Goal: Transaction & Acquisition: Book appointment/travel/reservation

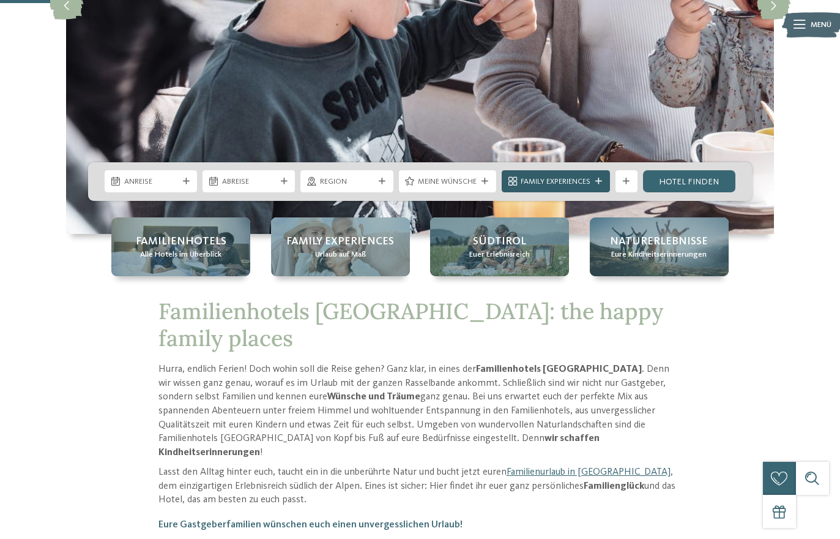
click at [600, 185] on icon at bounding box center [599, 181] width 7 height 7
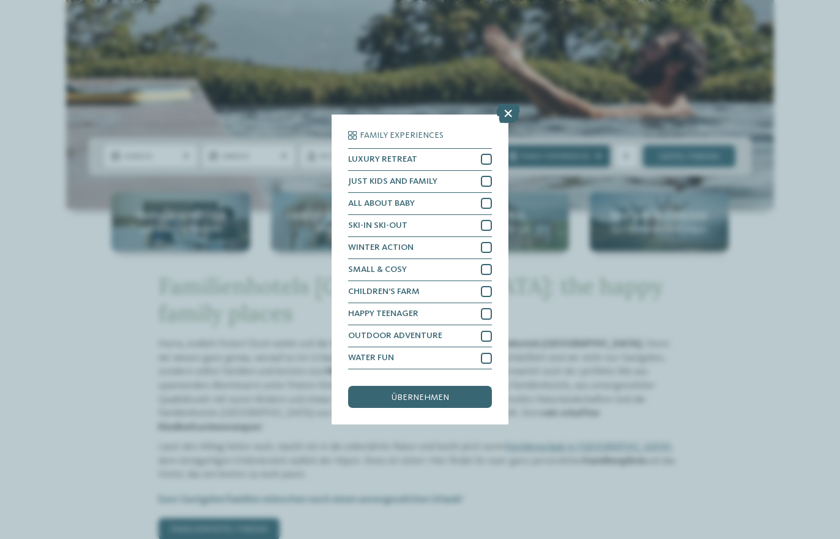
scroll to position [299, 0]
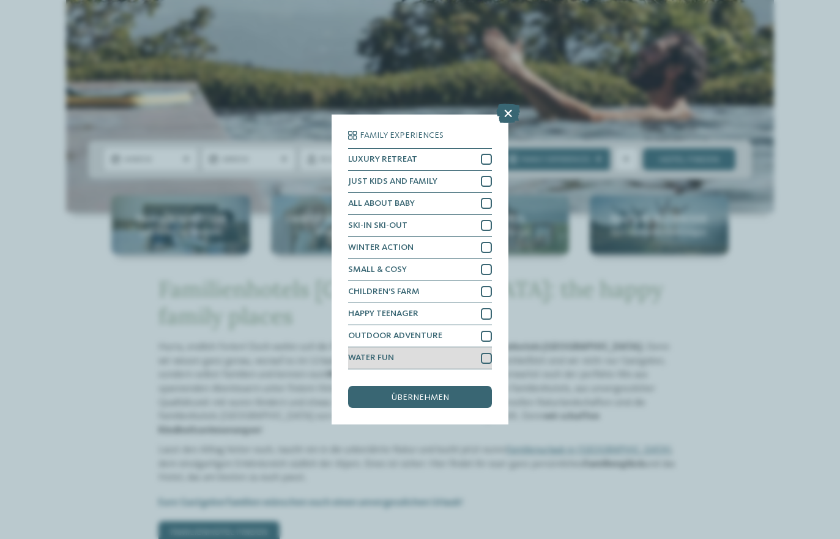
click at [481, 353] on div at bounding box center [486, 358] width 11 height 11
click at [443, 393] on span "übernehmen" at bounding box center [421, 397] width 58 height 9
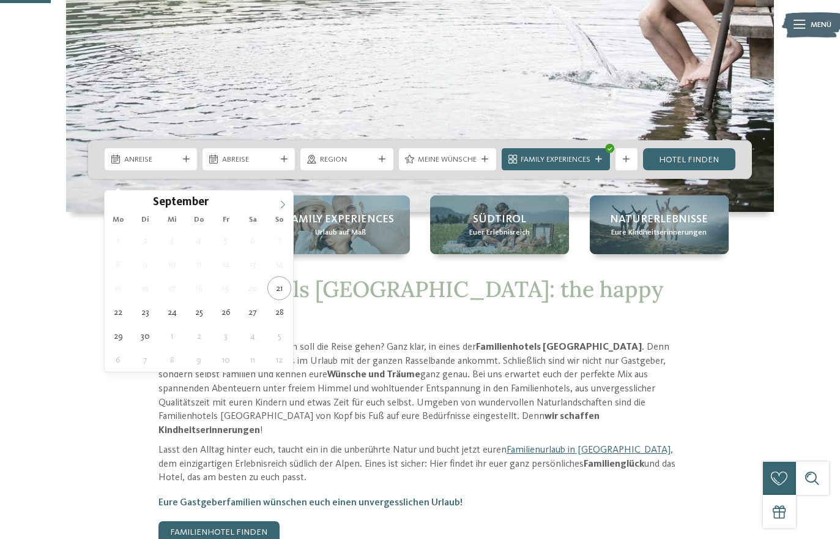
click at [283, 207] on icon at bounding box center [283, 205] width 4 height 8
click at [284, 206] on icon at bounding box center [283, 205] width 4 height 8
click at [286, 201] on icon at bounding box center [282, 204] width 9 height 9
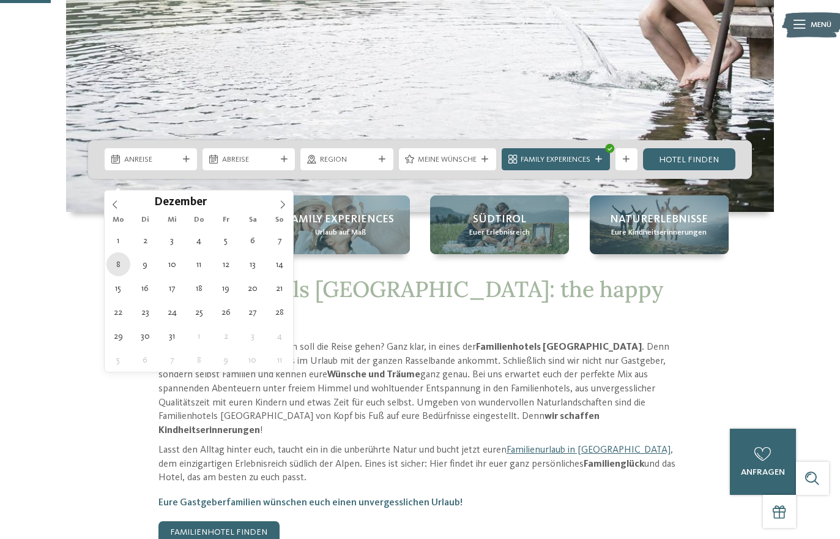
type div "08.12.2025"
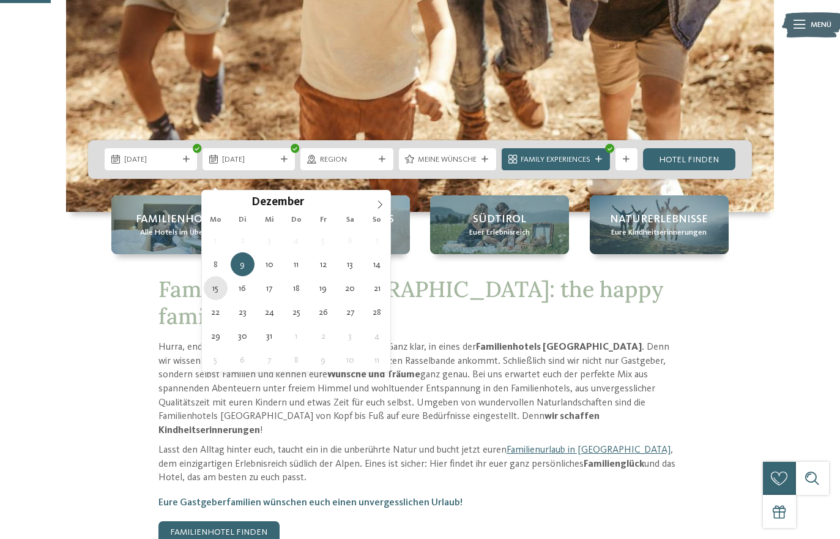
type div "15.12.2025"
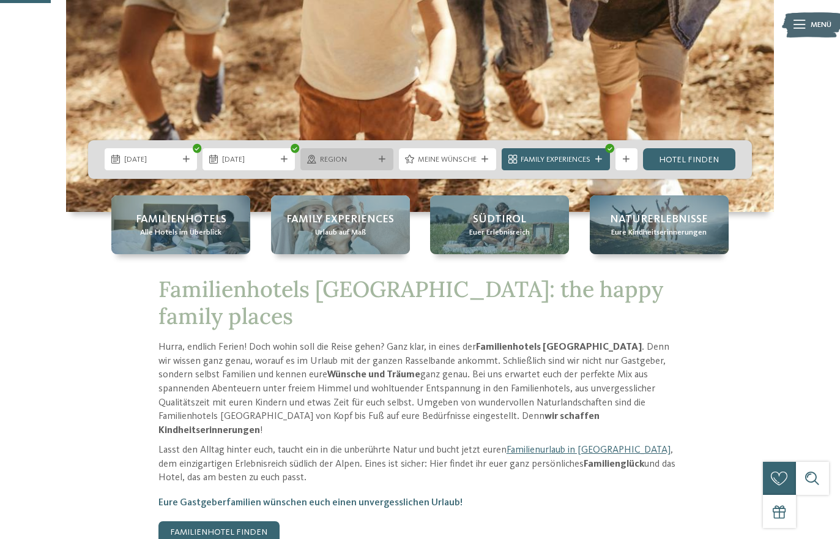
click at [354, 165] on span "Region" at bounding box center [347, 159] width 54 height 11
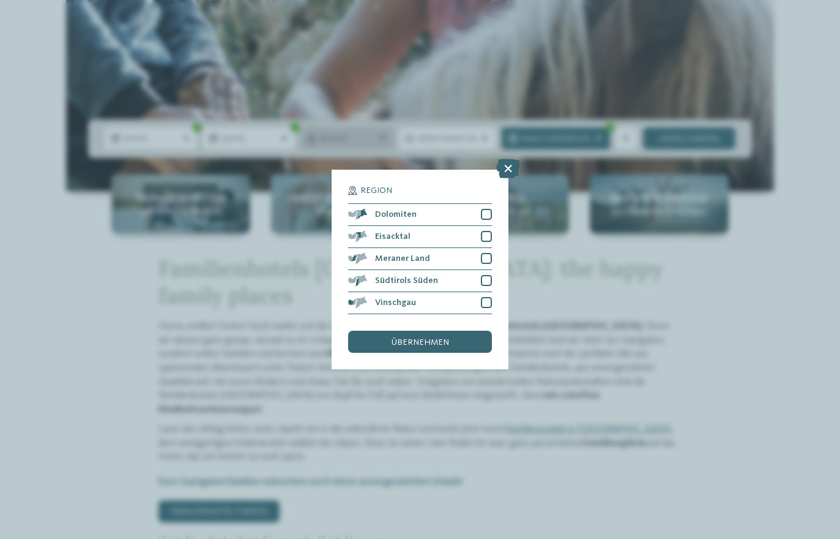
scroll to position [320, 0]
click at [506, 159] on icon at bounding box center [508, 169] width 24 height 20
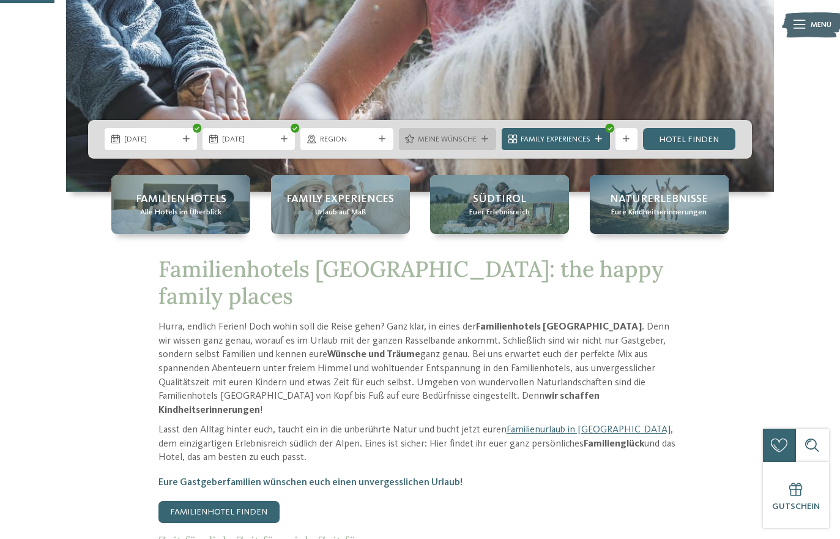
click at [460, 145] on span "Meine Wünsche" at bounding box center [447, 139] width 59 height 11
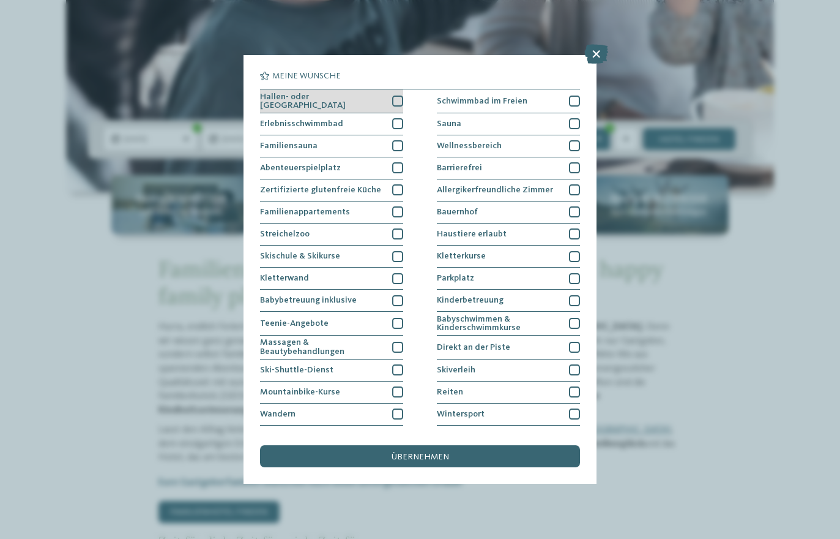
click at [394, 108] on div "Hallen- oder Schleusenbad" at bounding box center [331, 101] width 143 height 24
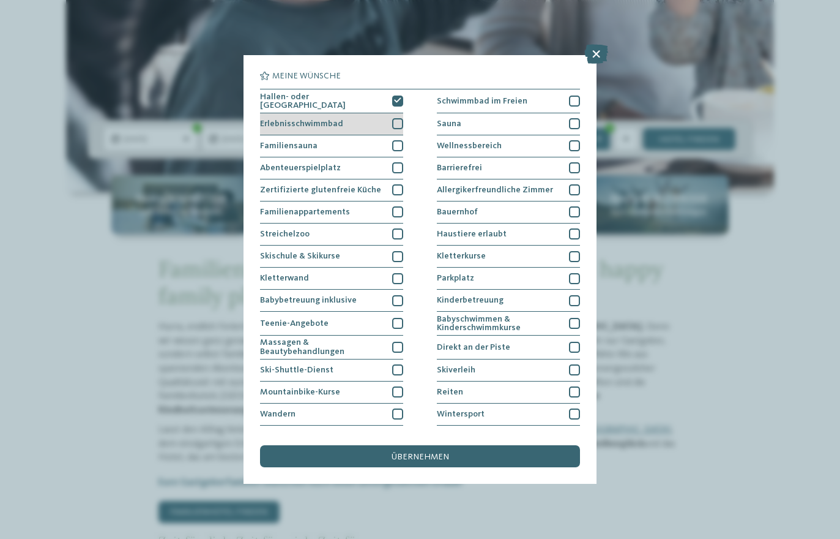
click at [396, 125] on div at bounding box center [397, 123] width 11 height 11
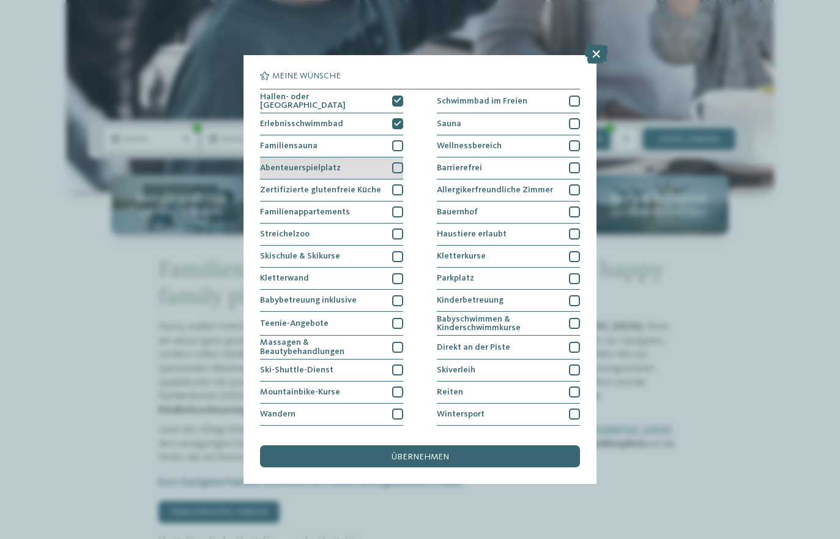
click at [400, 166] on div at bounding box center [397, 167] width 11 height 11
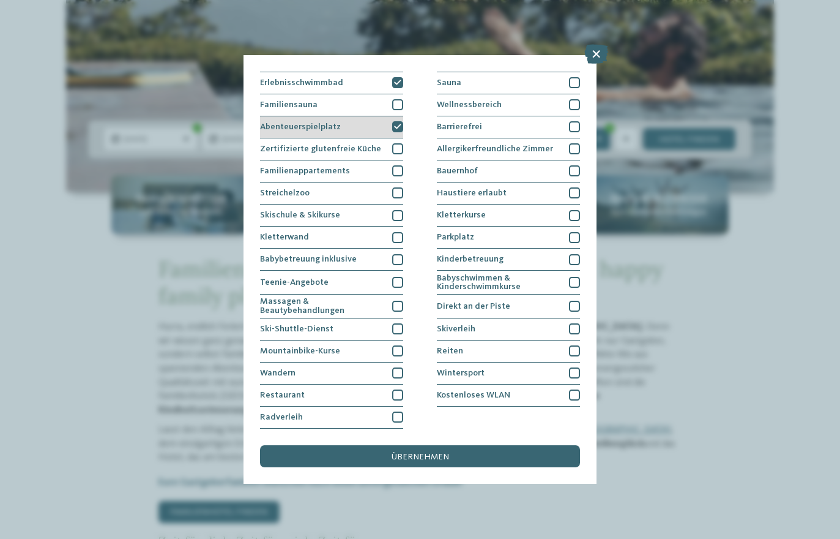
scroll to position [148, 0]
click at [452, 445] on div "übernehmen" at bounding box center [420, 456] width 320 height 22
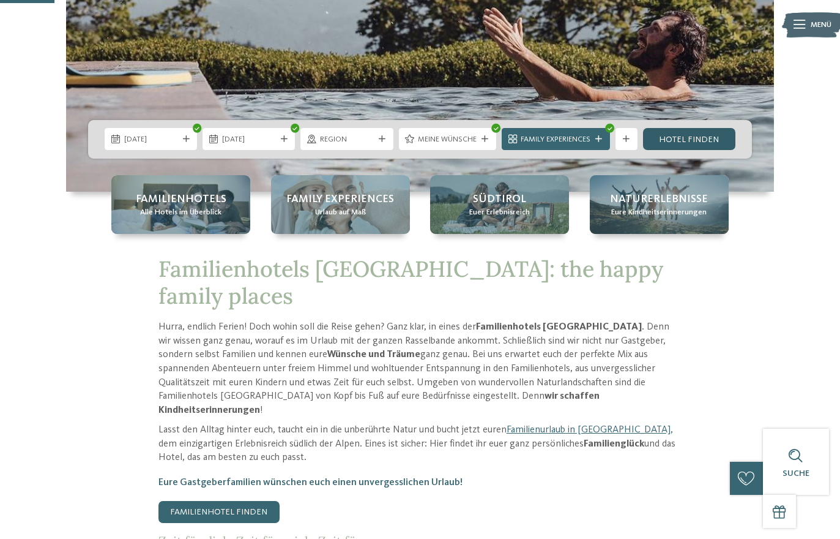
click at [686, 150] on link "Hotel finden" at bounding box center [689, 139] width 92 height 22
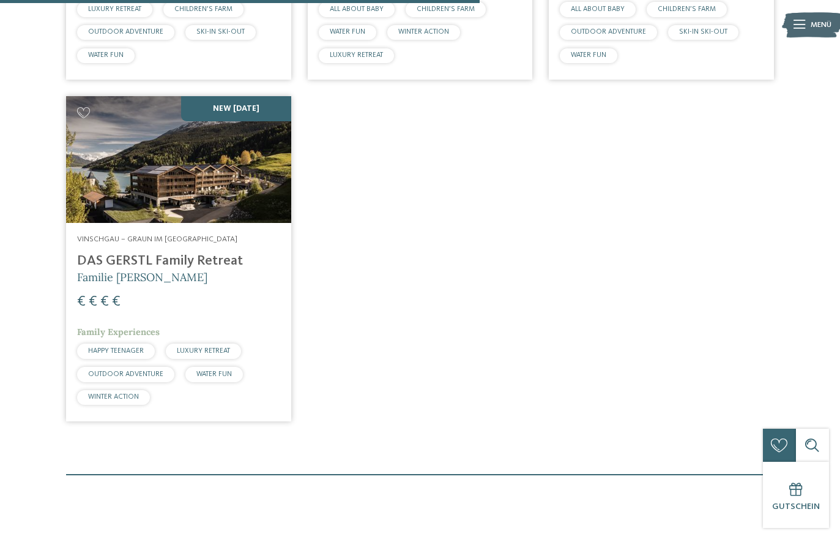
scroll to position [676, 0]
click at [109, 198] on img at bounding box center [178, 158] width 225 height 127
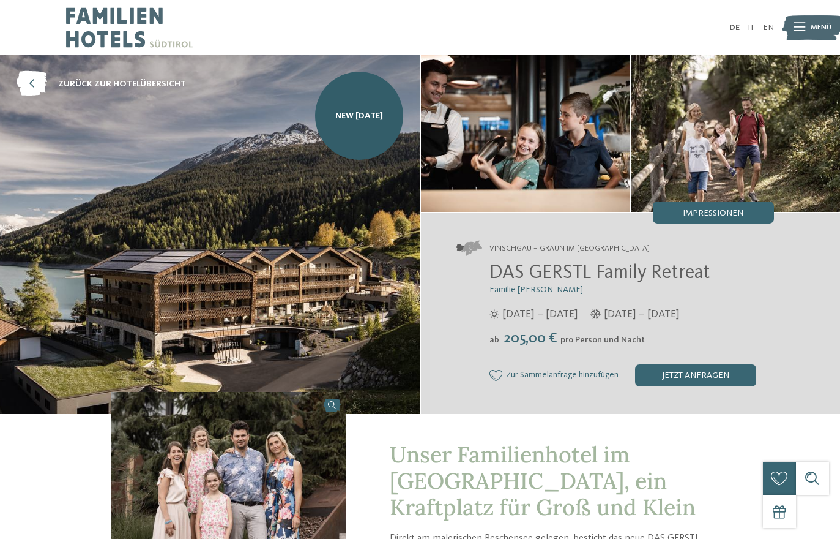
click at [792, 29] on img at bounding box center [812, 27] width 61 height 31
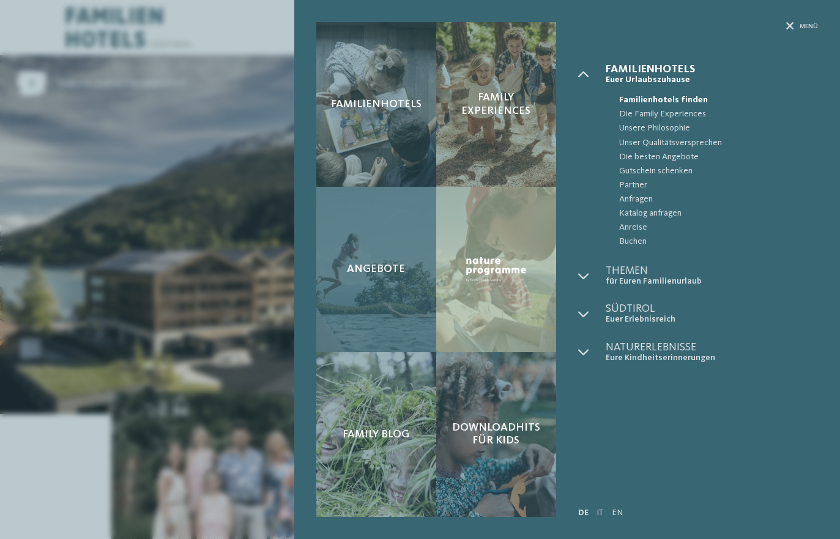
click at [383, 297] on div "Angebote" at bounding box center [376, 269] width 120 height 165
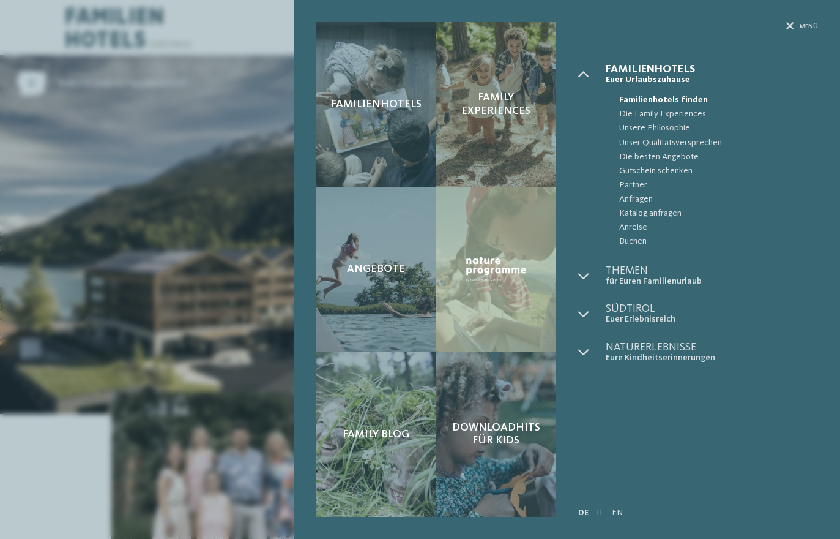
click at [782, 32] on div "Menü" at bounding box center [698, 43] width 240 height 42
click at [578, 83] on div at bounding box center [592, 74] width 28 height 21
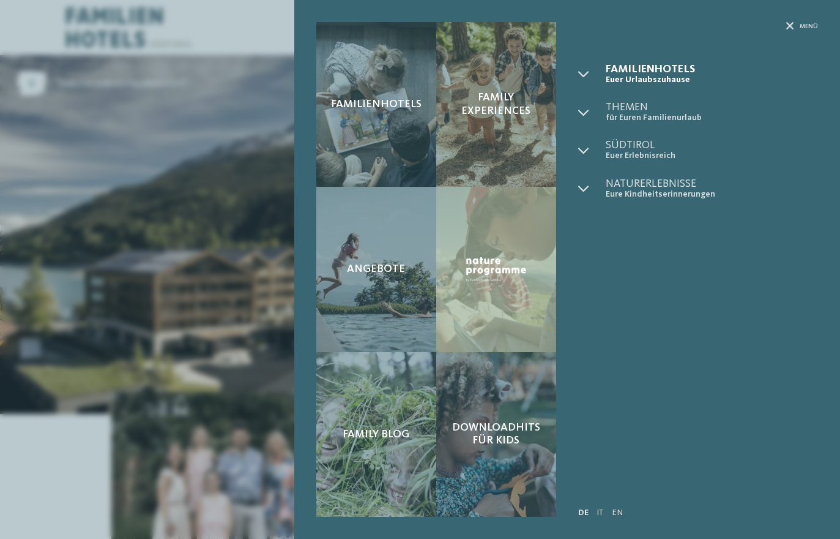
click at [785, 32] on div "Menü" at bounding box center [698, 43] width 240 height 42
click at [785, 31] on div "Menü" at bounding box center [698, 43] width 240 height 42
click at [789, 28] on icon at bounding box center [791, 27] width 8 height 8
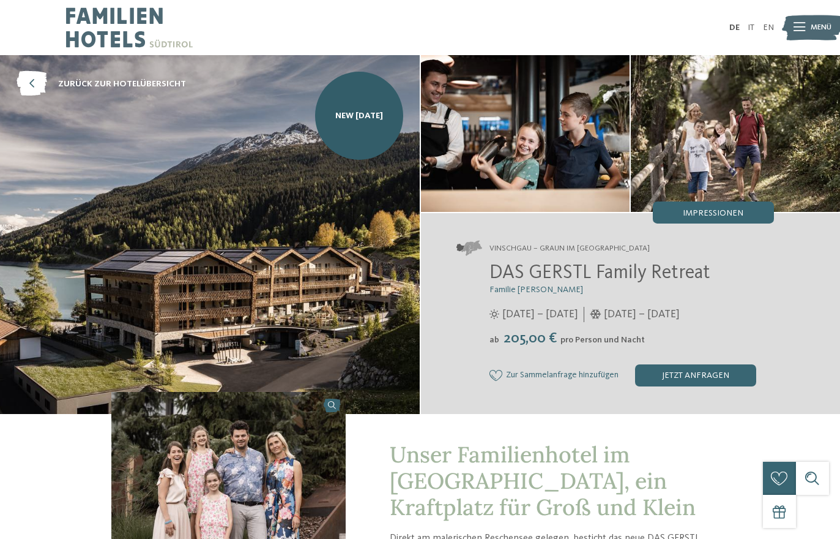
click at [820, 23] on span "Menü" at bounding box center [821, 27] width 21 height 11
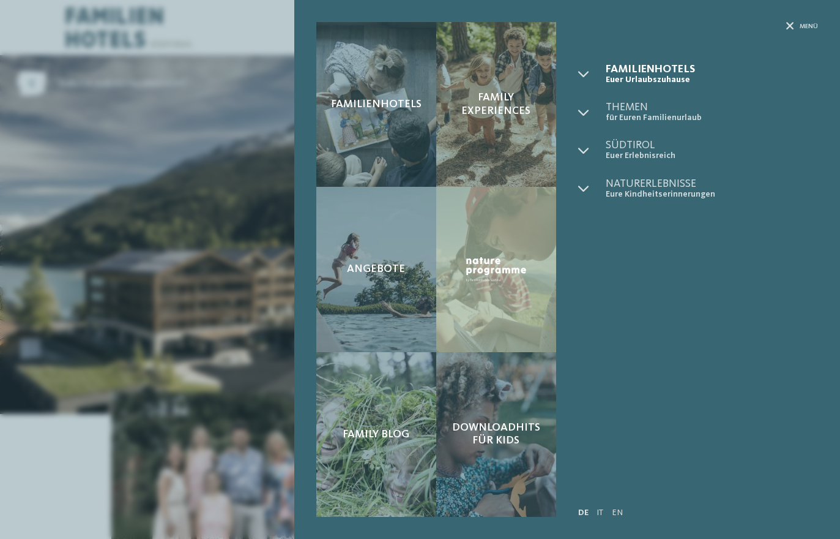
click at [786, 32] on div "Menü" at bounding box center [698, 43] width 240 height 42
click at [805, 29] on span "Menü" at bounding box center [809, 26] width 18 height 9
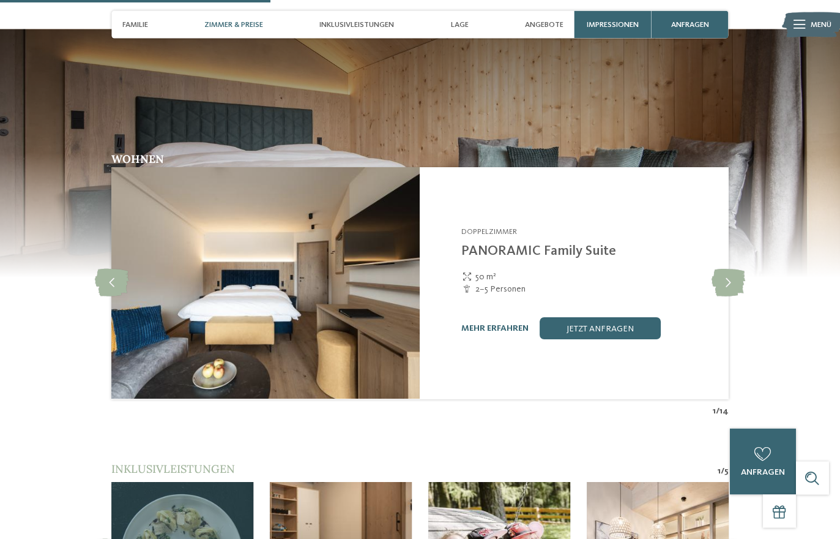
scroll to position [1146, 0]
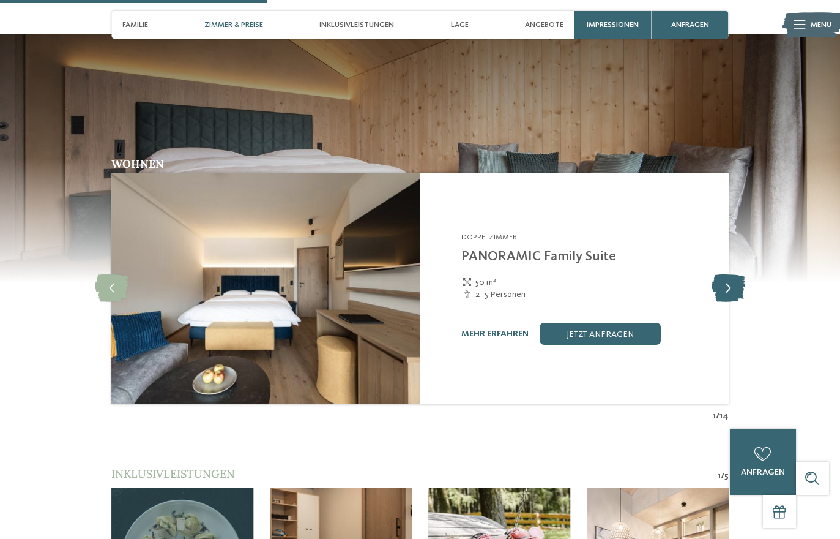
click at [728, 275] on icon at bounding box center [729, 289] width 34 height 28
click at [729, 275] on icon at bounding box center [729, 289] width 34 height 28
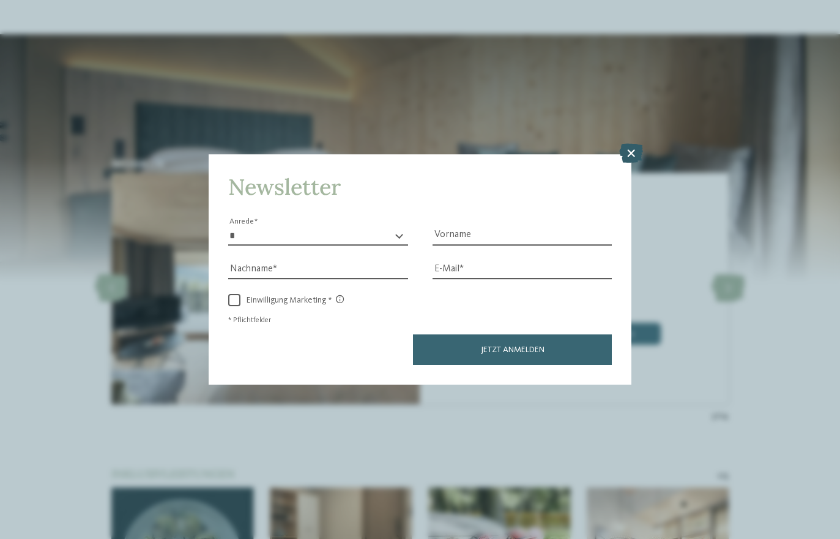
click at [630, 144] on icon at bounding box center [631, 154] width 24 height 20
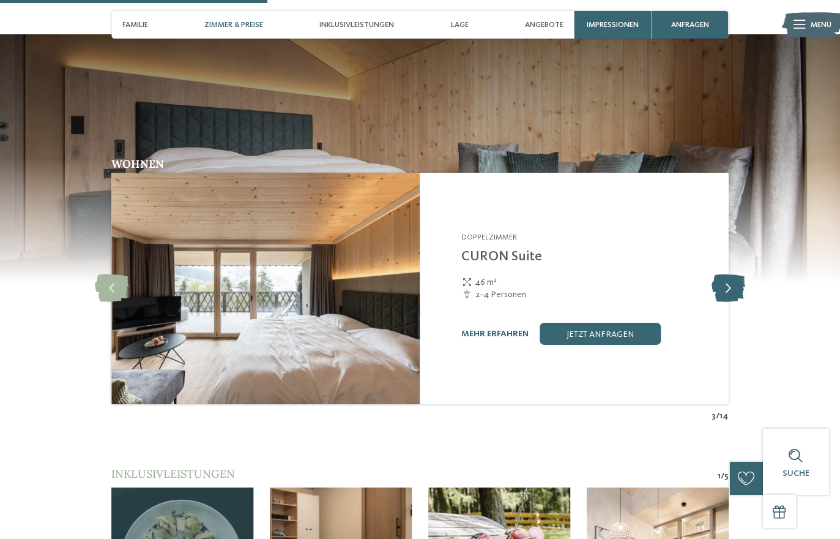
click at [718, 275] on icon at bounding box center [729, 289] width 34 height 28
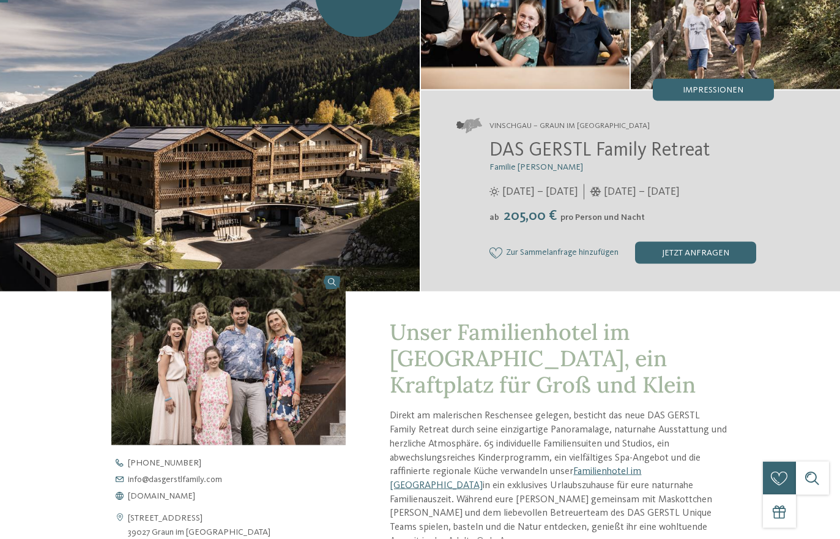
scroll to position [0, 0]
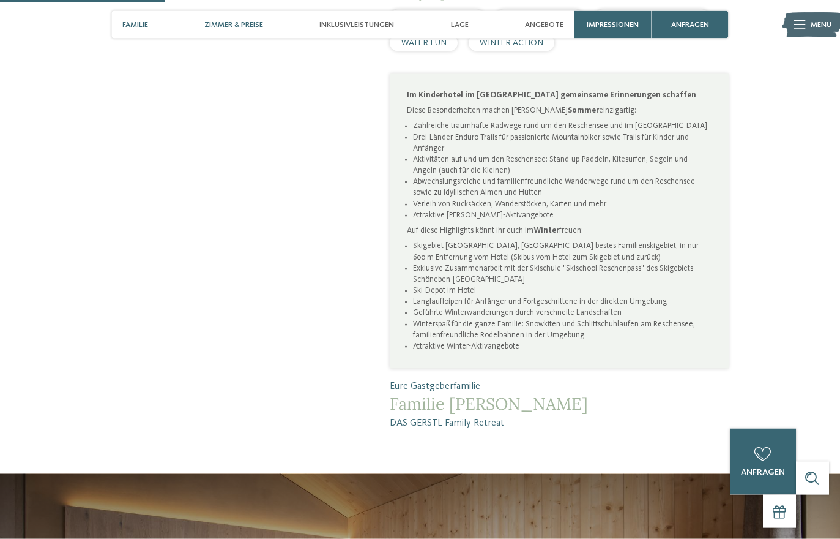
click at [236, 31] on div "Zimmer & Preise" at bounding box center [234, 25] width 70 height 28
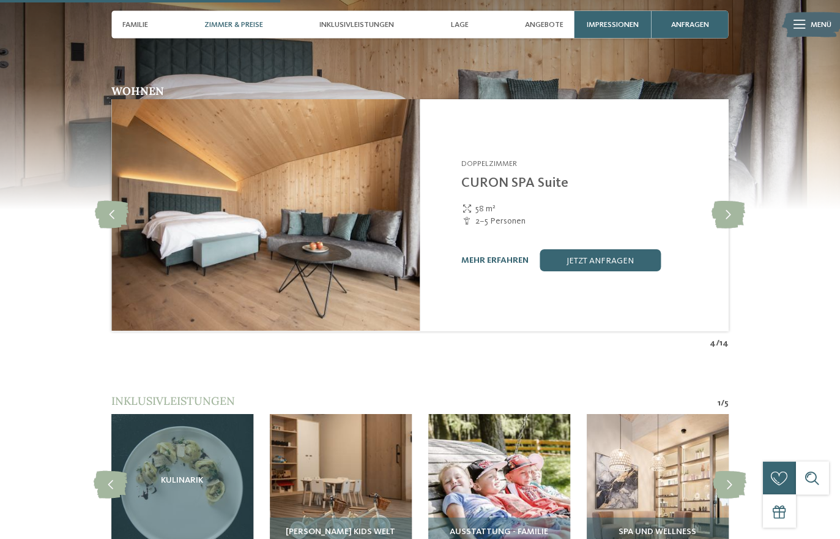
scroll to position [1198, 0]
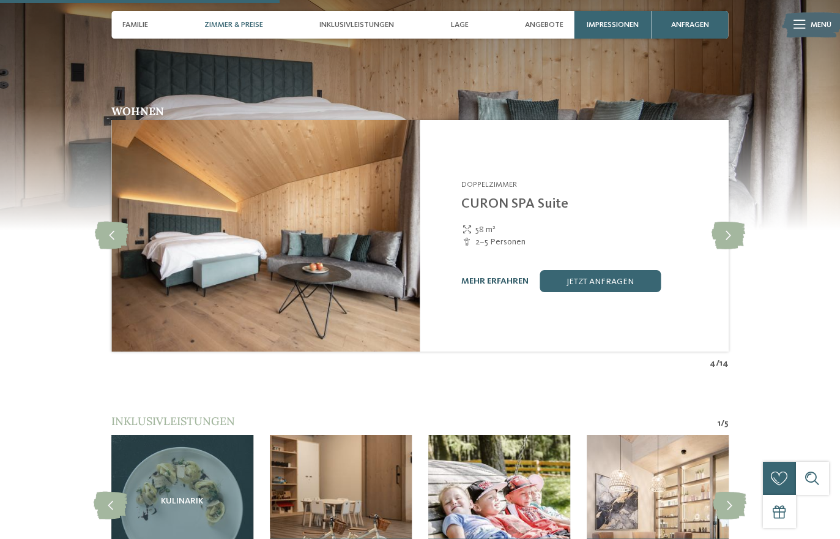
click at [487, 277] on link "mehr erfahren" at bounding box center [495, 281] width 67 height 9
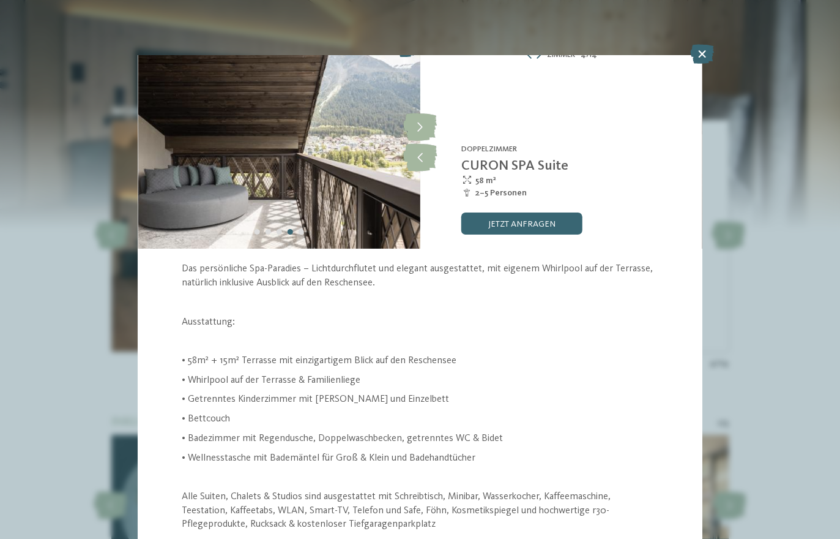
scroll to position [20, 0]
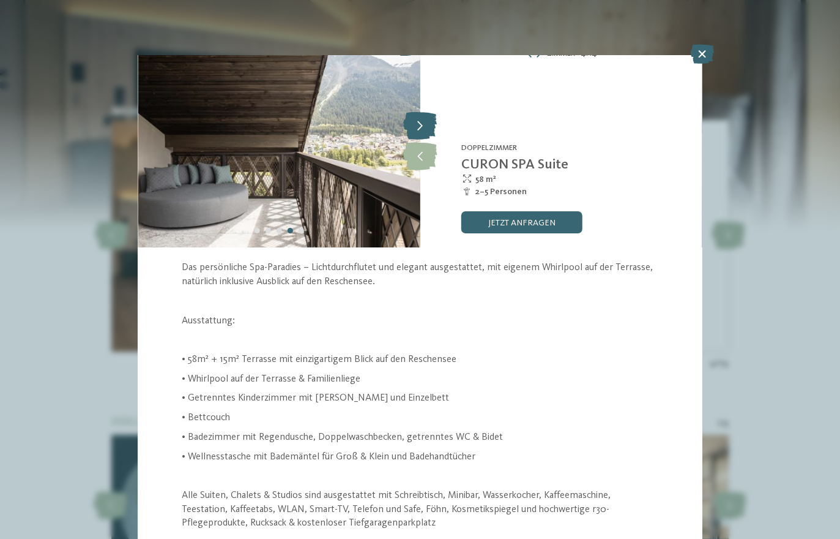
click at [412, 127] on icon at bounding box center [420, 127] width 34 height 28
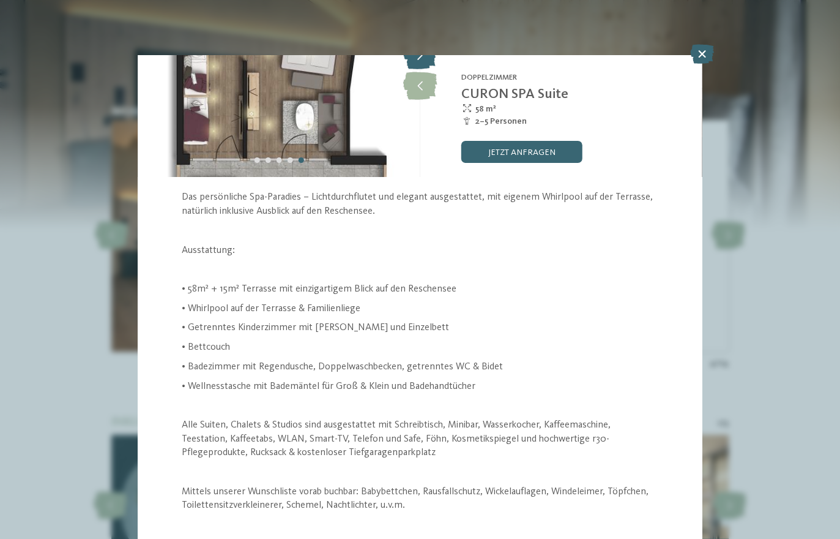
scroll to position [97, 0]
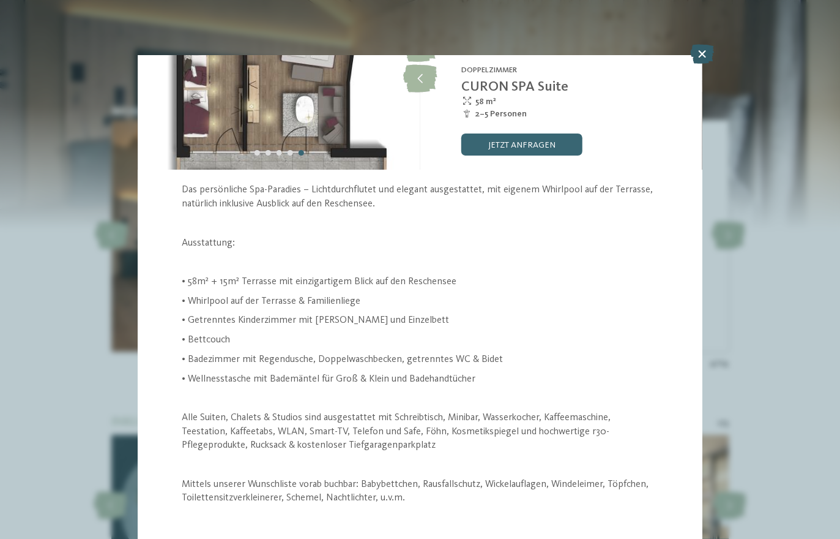
click at [698, 57] on icon at bounding box center [702, 54] width 24 height 20
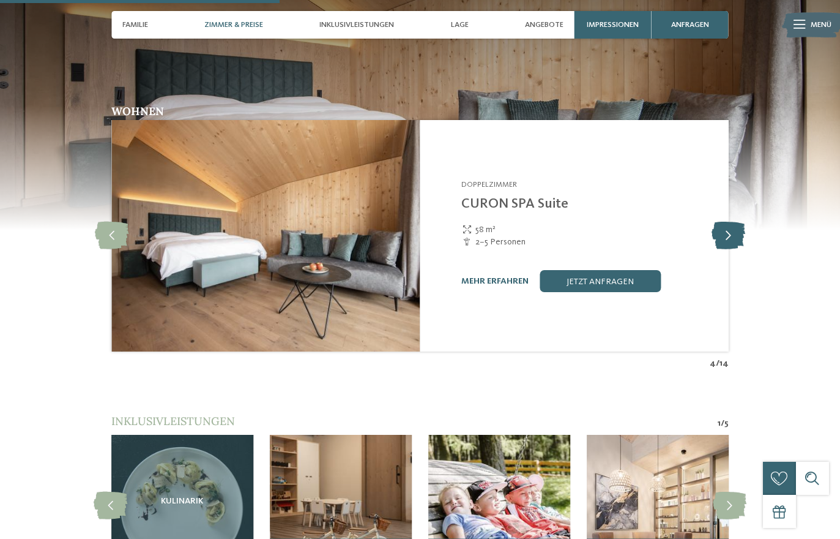
click at [725, 225] on icon at bounding box center [729, 236] width 34 height 28
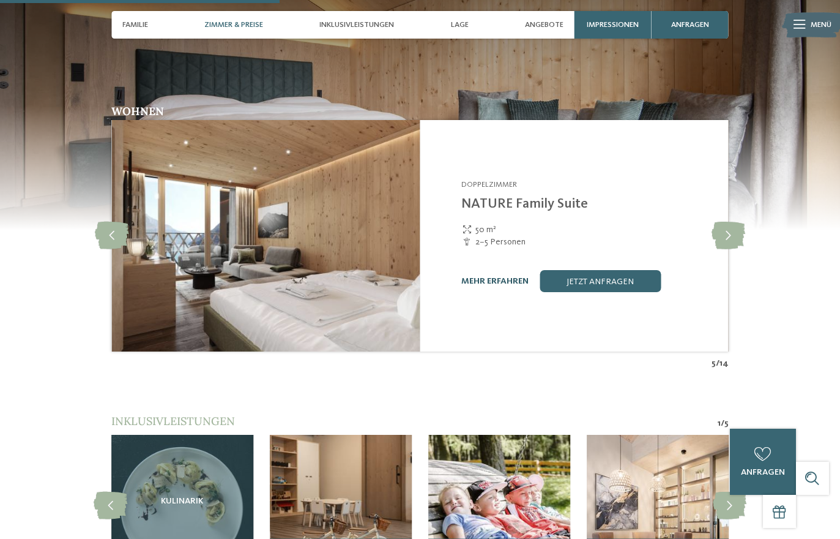
click at [496, 277] on link "mehr erfahren" at bounding box center [495, 281] width 67 height 9
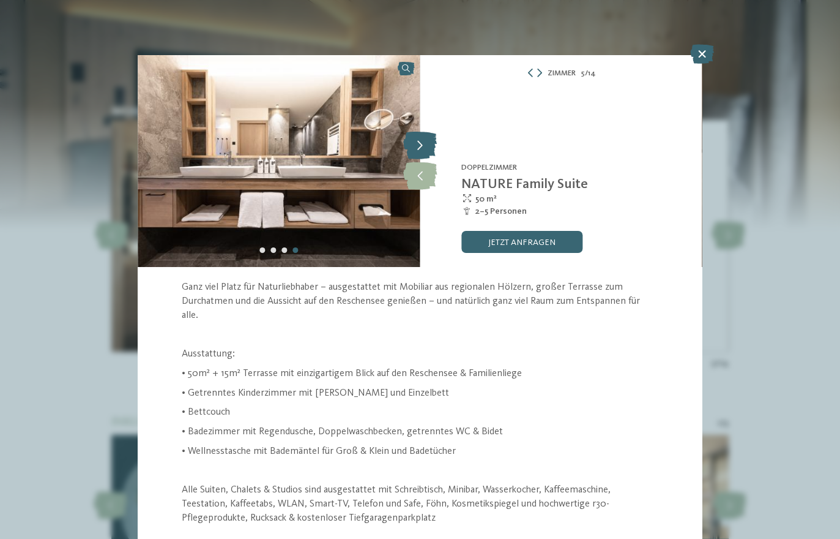
click at [419, 151] on icon at bounding box center [420, 146] width 34 height 28
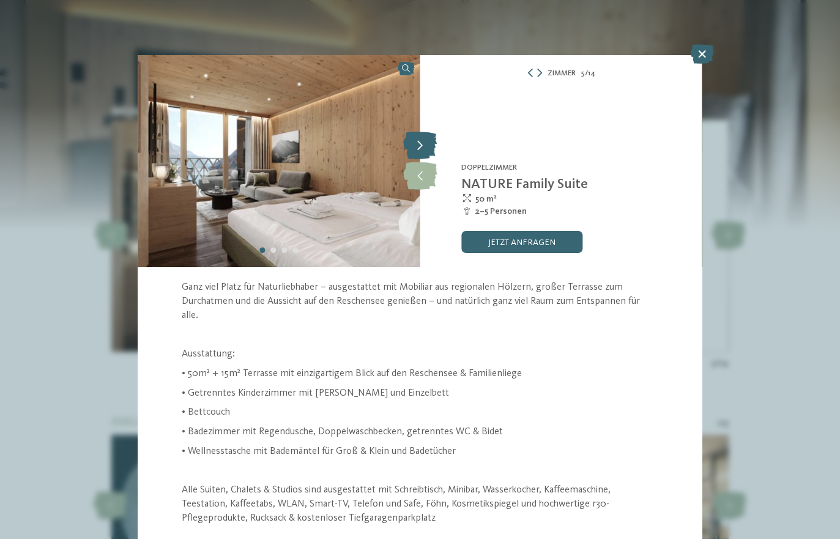
click at [420, 149] on icon at bounding box center [420, 146] width 34 height 28
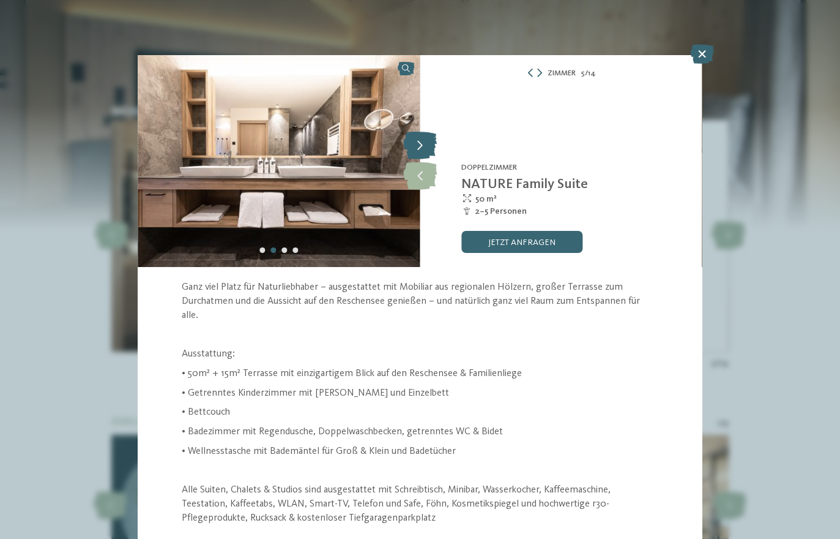
click at [421, 143] on icon at bounding box center [420, 146] width 34 height 28
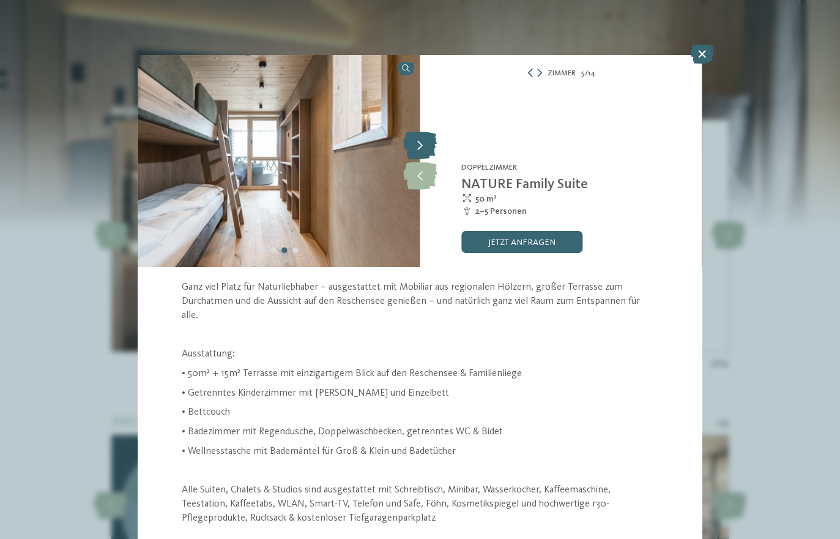
click at [417, 147] on icon at bounding box center [420, 146] width 34 height 28
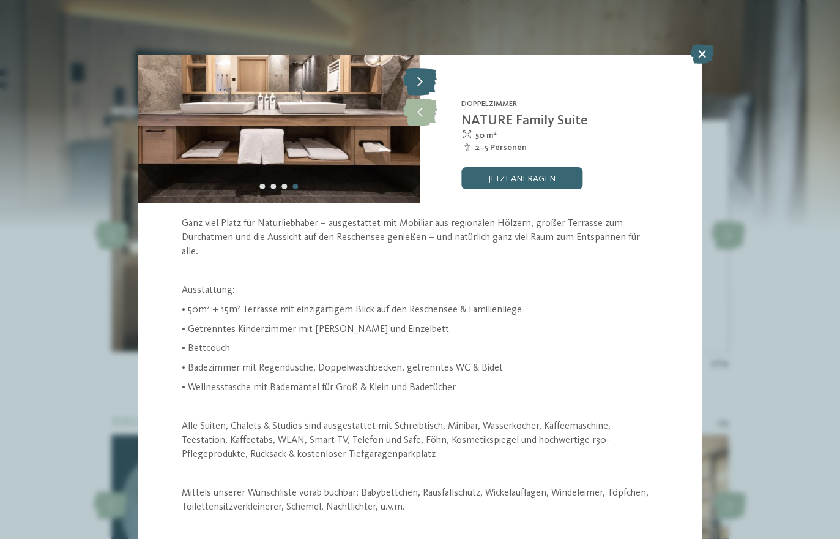
scroll to position [64, 0]
click at [695, 61] on icon at bounding box center [702, 54] width 24 height 20
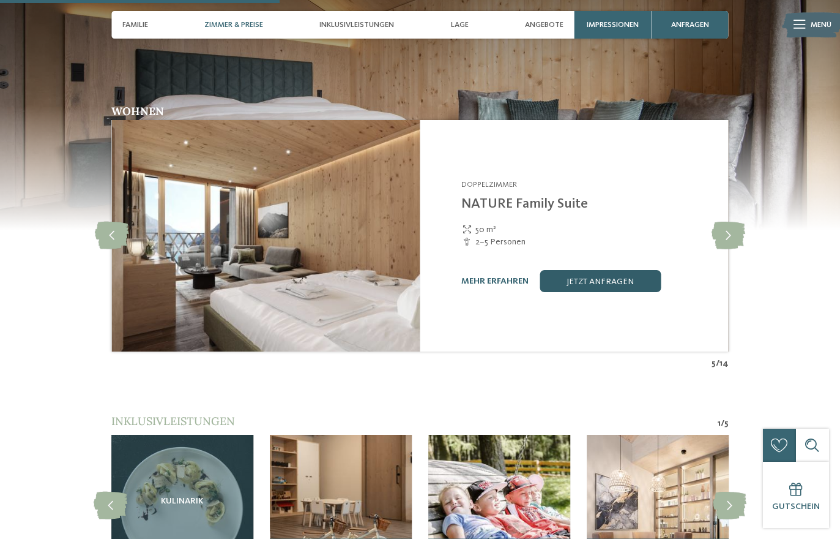
click at [607, 270] on link "jetzt anfragen" at bounding box center [600, 281] width 121 height 22
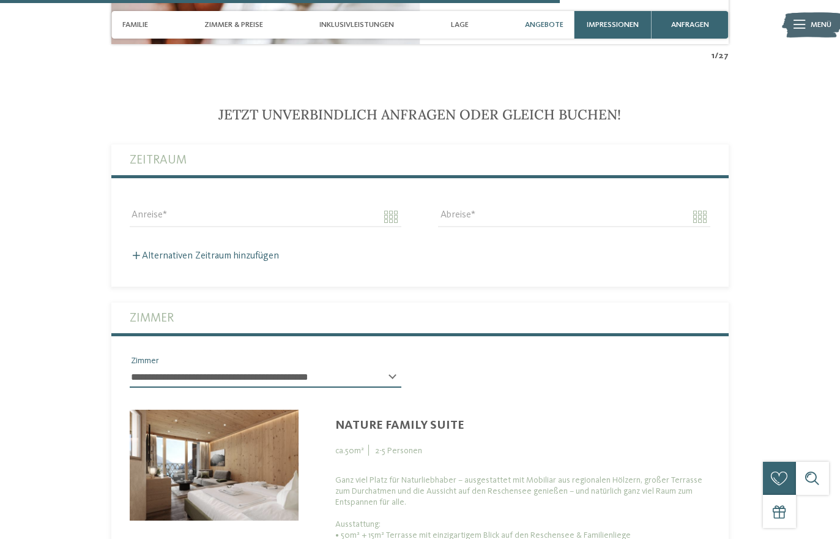
scroll to position [2612, 0]
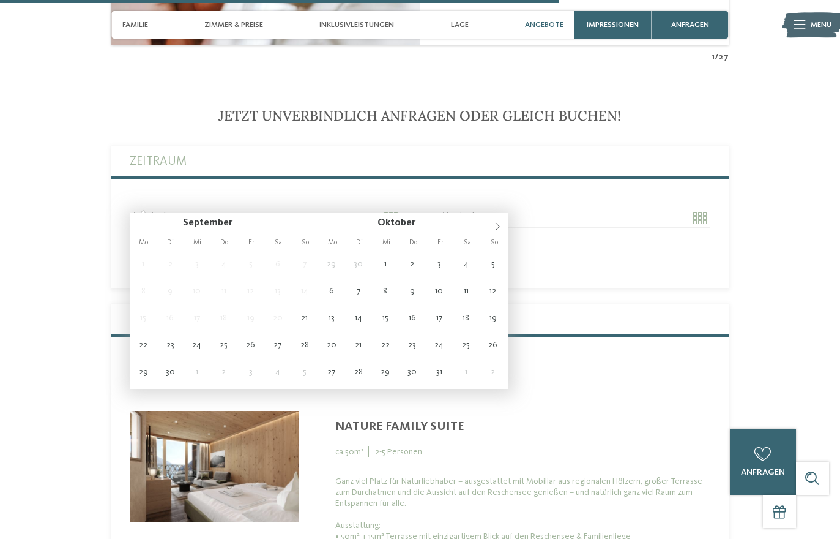
click at [481, 232] on div "Oktober ****" at bounding box center [414, 223] width 142 height 21
click at [496, 228] on icon at bounding box center [497, 226] width 9 height 9
click at [499, 230] on icon at bounding box center [497, 226] width 9 height 9
type input "**********"
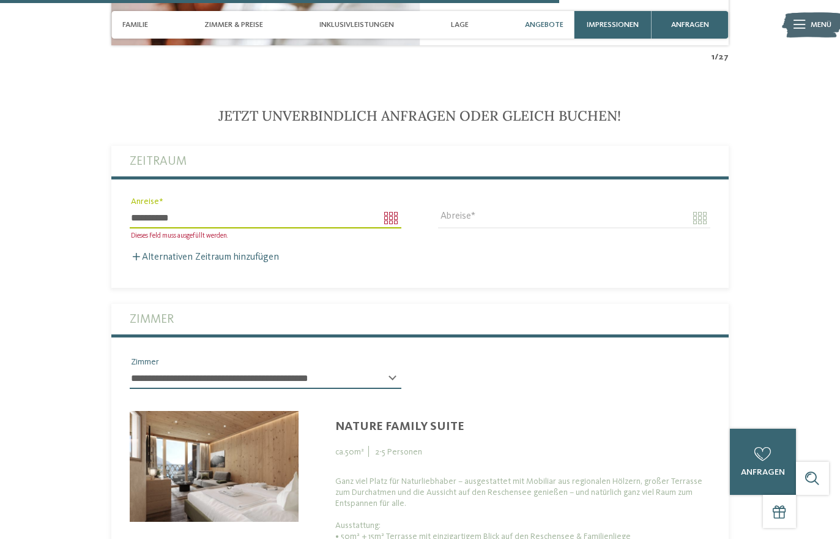
type input "****"
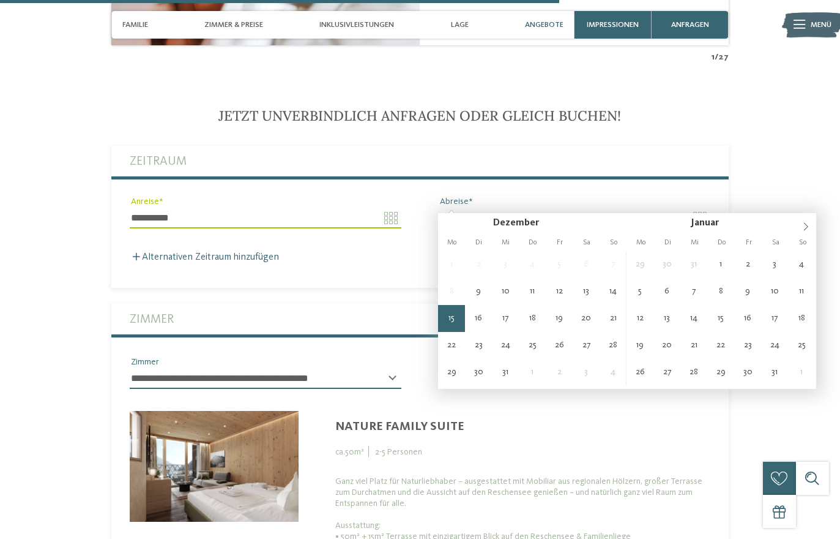
type input "**********"
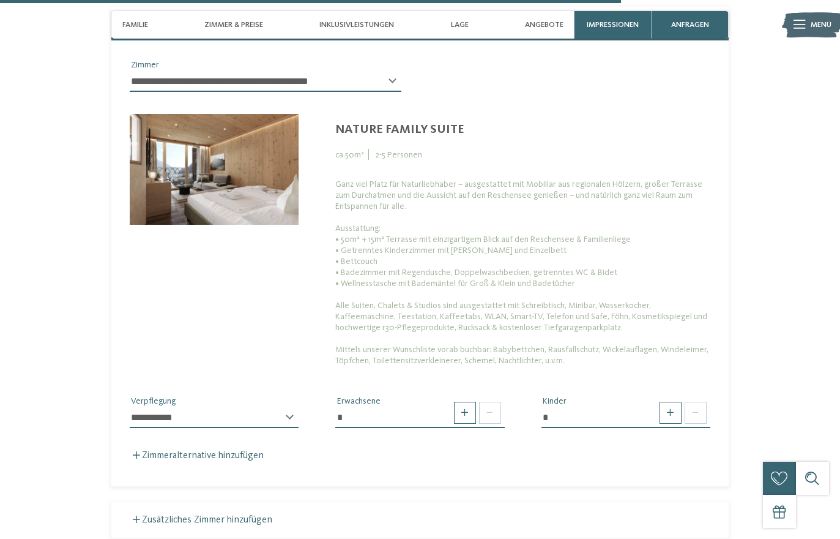
scroll to position [2949, 0]
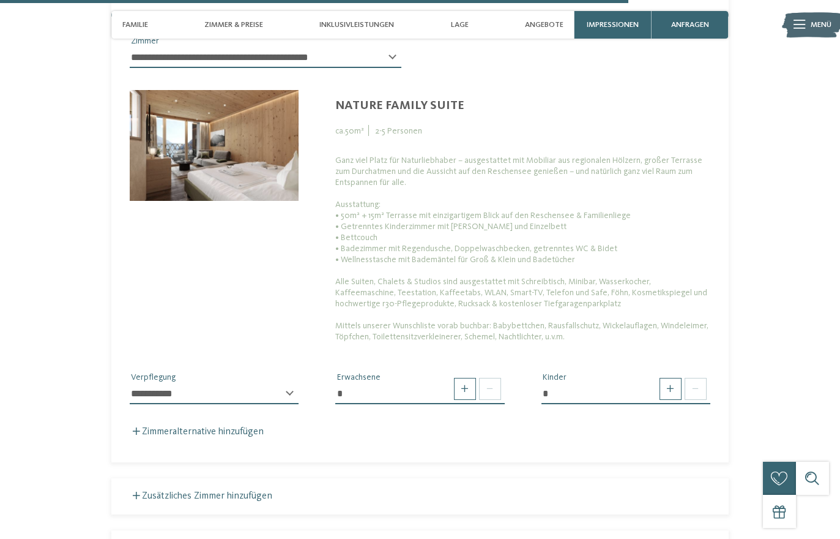
click at [143, 383] on select "**********" at bounding box center [214, 393] width 169 height 21
click at [668, 378] on span at bounding box center [671, 389] width 22 height 22
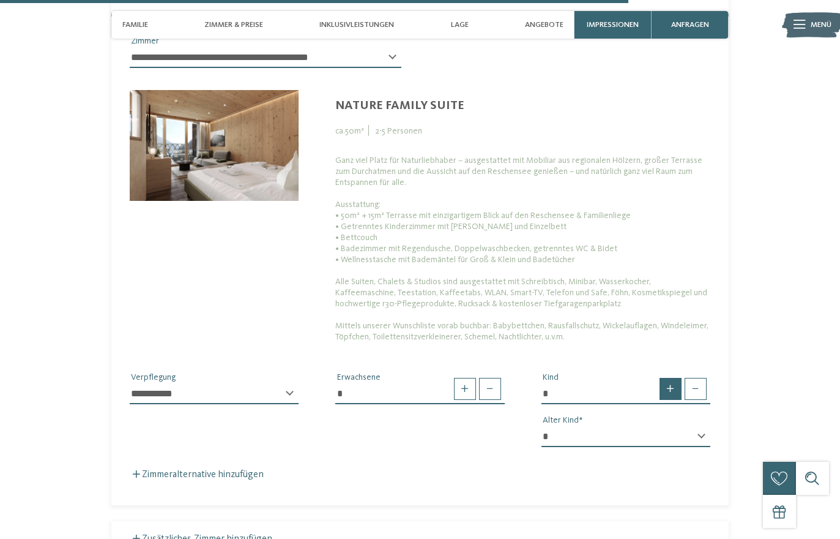
click at [666, 378] on span at bounding box center [671, 389] width 22 height 22
type input "*"
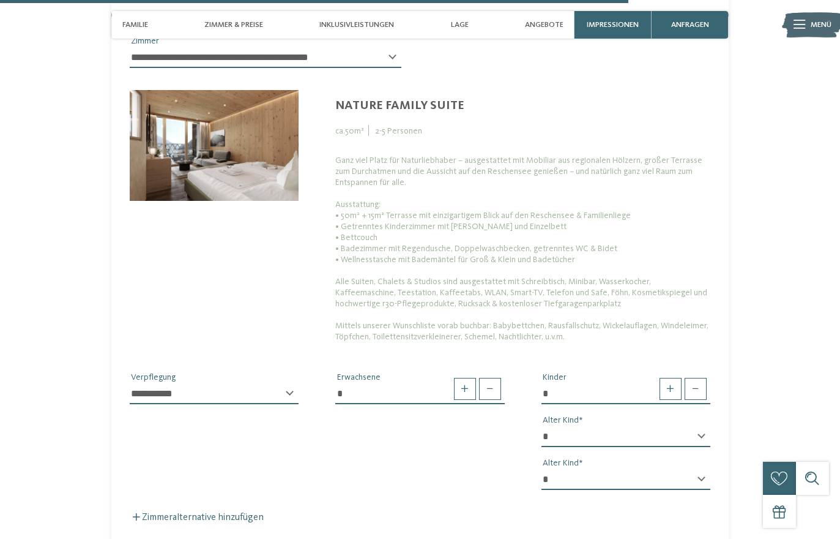
click at [602, 426] on select "* * * * * * * * * * * ** ** ** ** ** ** ** **" at bounding box center [626, 436] width 169 height 21
select select "*"
click at [602, 469] on select "* * * * * * * * * * * ** ** ** ** ** ** ** **" at bounding box center [626, 479] width 169 height 21
select select "*"
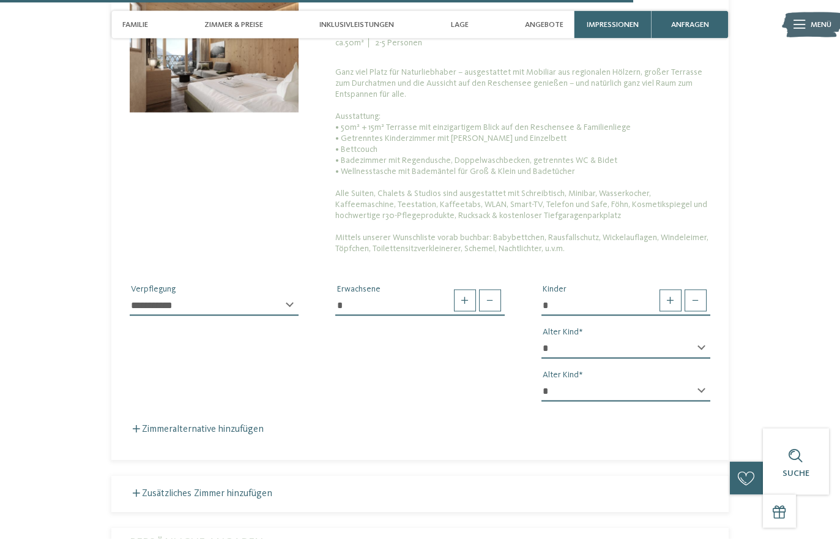
scroll to position [3038, 0]
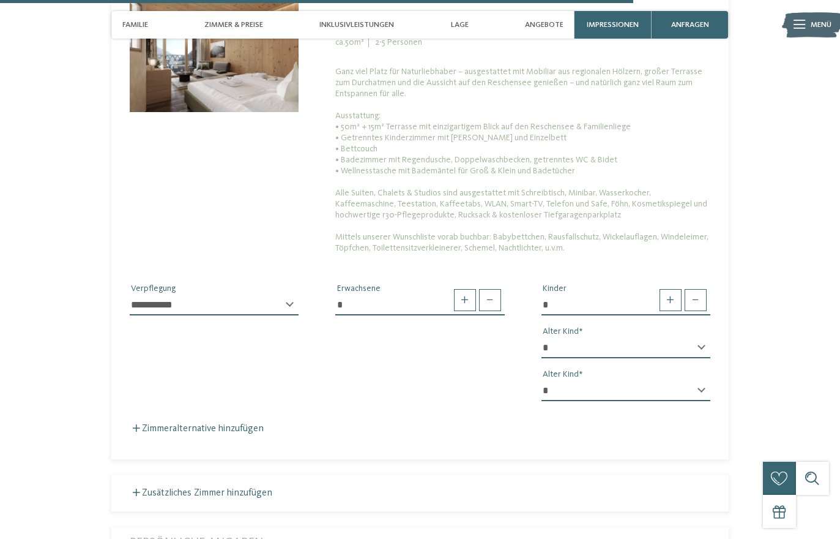
click at [143, 294] on select "**********" at bounding box center [214, 304] width 169 height 21
select select "*"
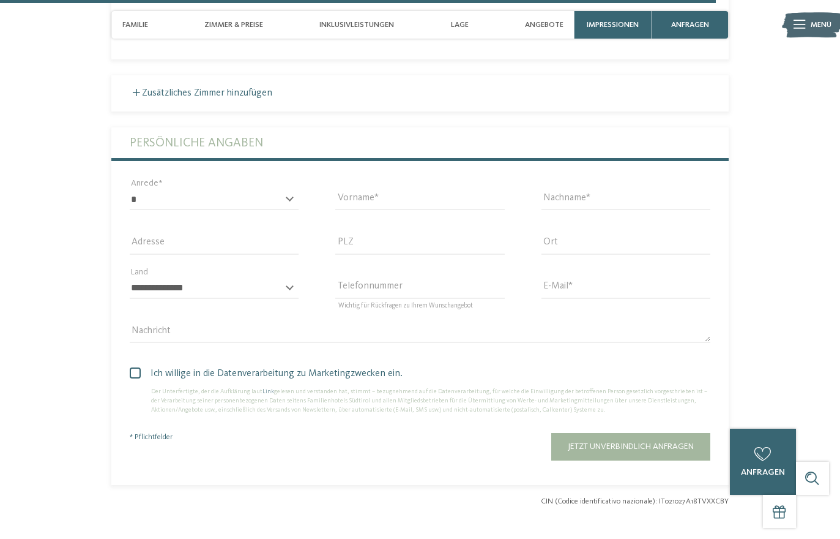
scroll to position [3432, 0]
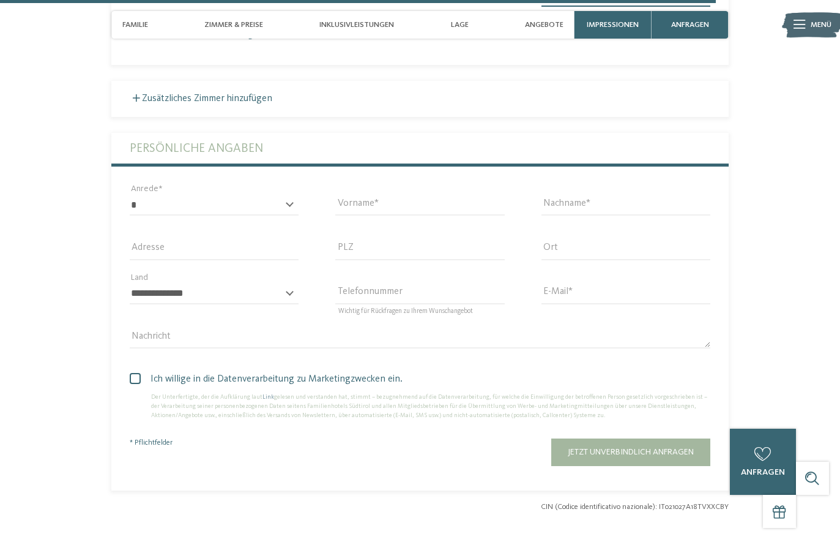
click at [124, 190] on div "* **** **** ******* ****** Anrede" at bounding box center [214, 204] width 206 height 44
click at [175, 195] on select "* **** **** ******* ******" at bounding box center [214, 205] width 169 height 21
select select "*"
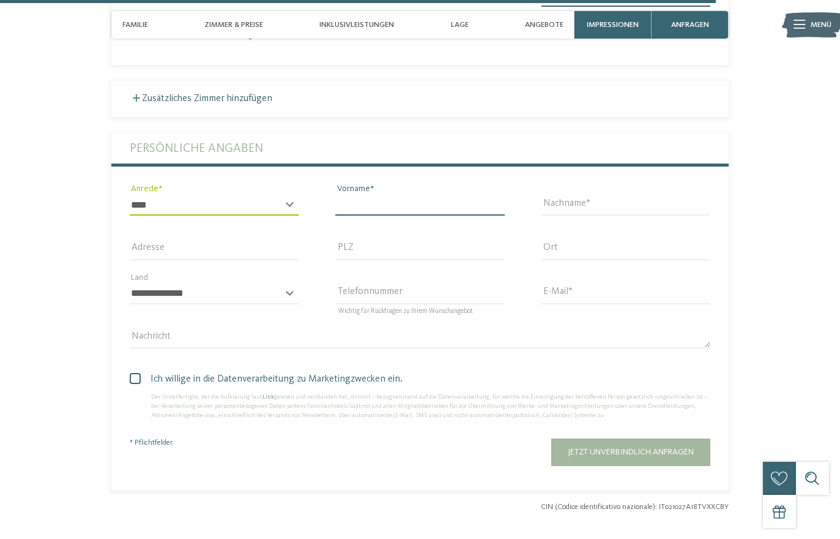
click at [444, 195] on input "Vorname" at bounding box center [419, 205] width 169 height 21
type input "********"
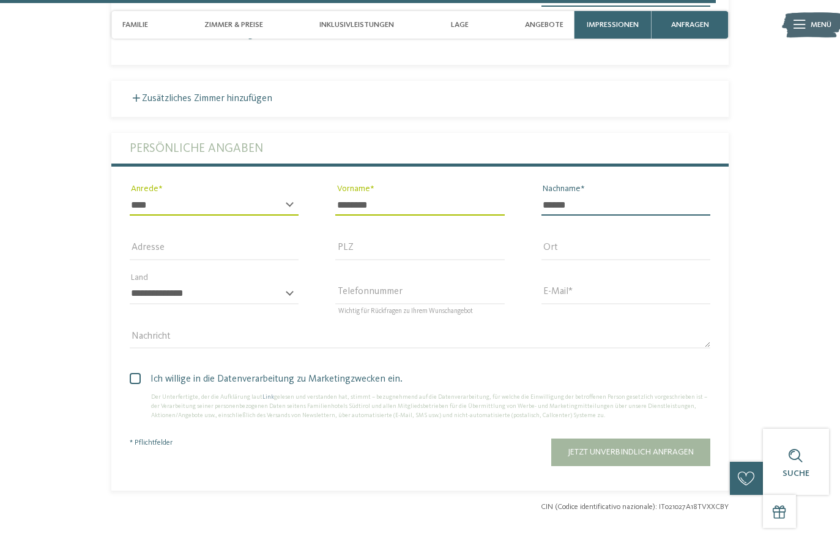
type input "******"
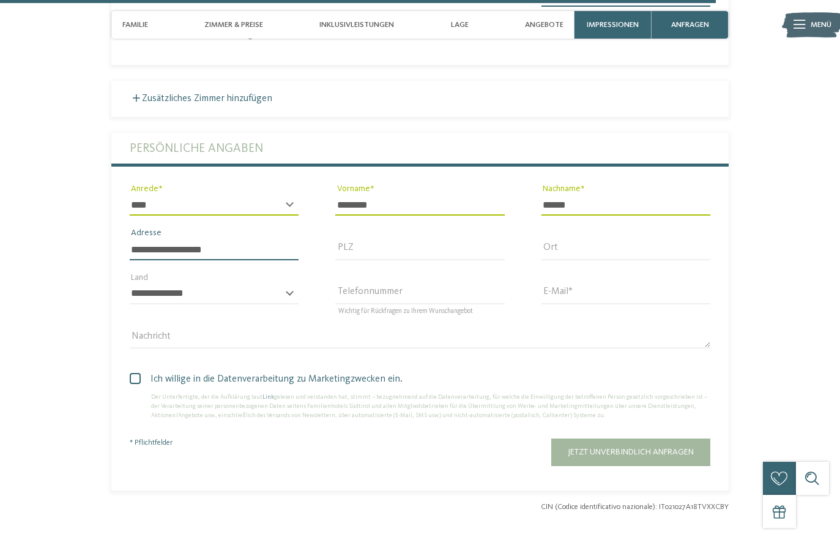
type input "**********"
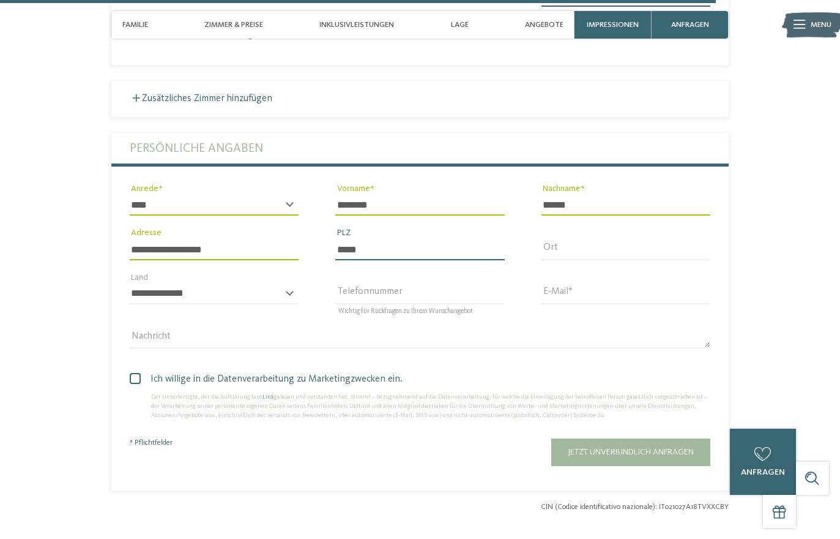
type input "*****"
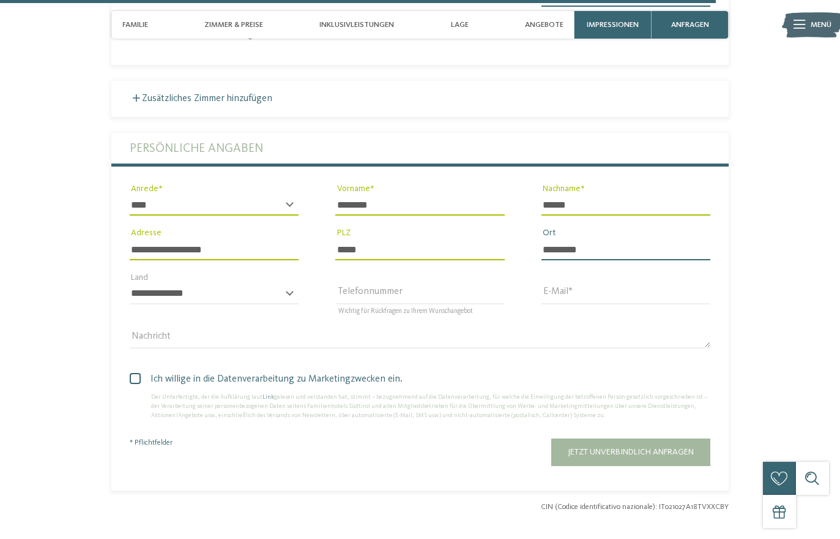
type input "*********"
select select "**"
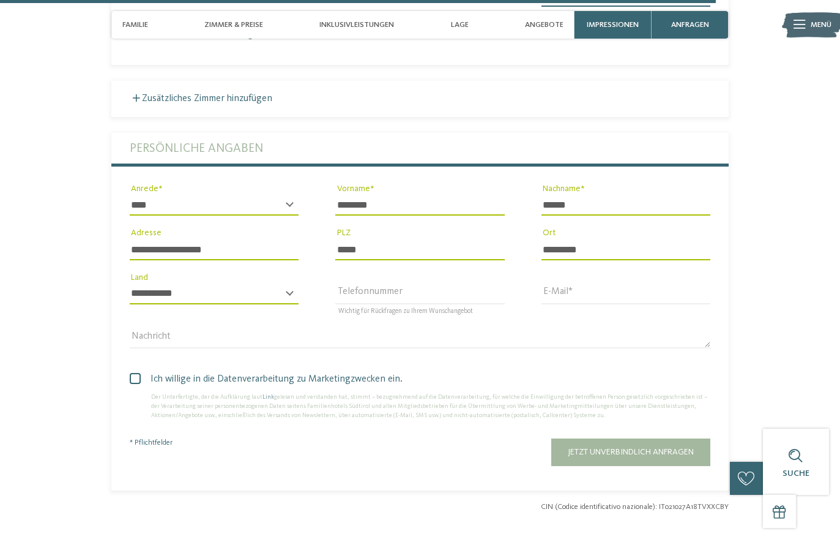
click at [602, 271] on div "E-Mail" at bounding box center [626, 293] width 206 height 44
click at [619, 271] on div "E-Mail" at bounding box center [626, 293] width 206 height 44
click at [587, 285] on input "E-Mail" at bounding box center [626, 293] width 169 height 21
type input "**********"
click at [122, 359] on div "Ich willige in die Datenverarbeitung zu Marketingzwecken ein. Der Unterfertigte…" at bounding box center [420, 392] width 618 height 67
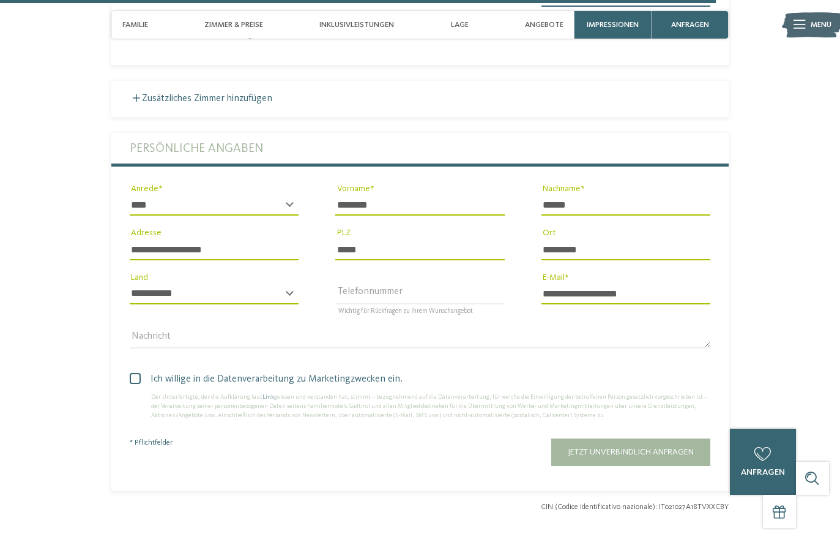
click at [133, 373] on span at bounding box center [135, 378] width 11 height 11
click at [666, 452] on button "Jetzt unverbindlich anfragen" at bounding box center [630, 452] width 159 height 28
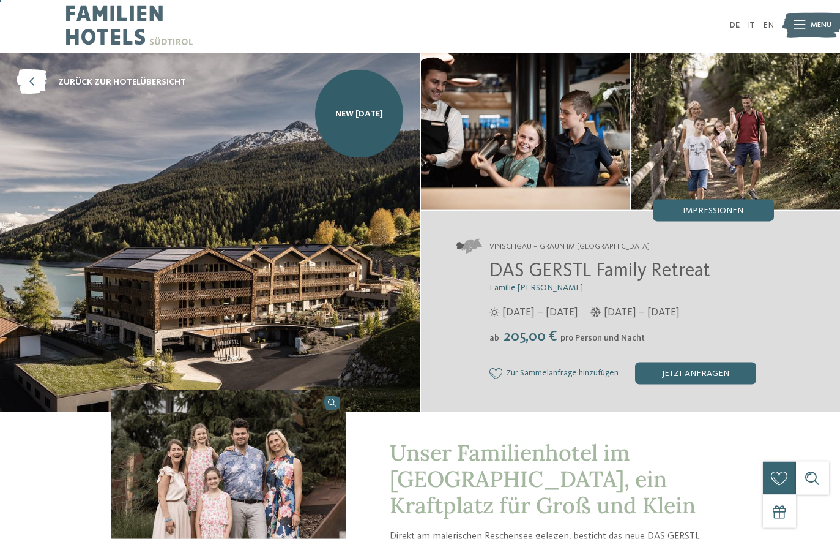
scroll to position [2, 0]
click at [738, 215] on span "Impressionen" at bounding box center [713, 210] width 61 height 9
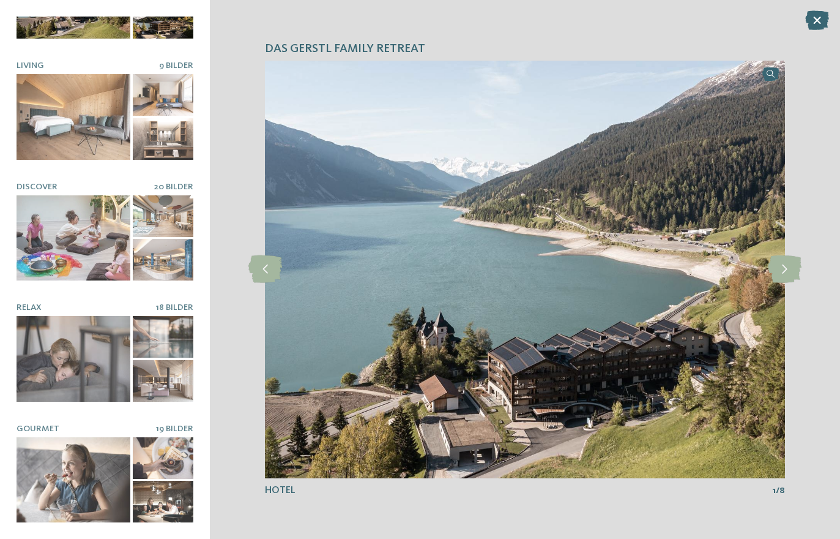
scroll to position [76, 0]
click at [775, 272] on icon at bounding box center [785, 269] width 34 height 28
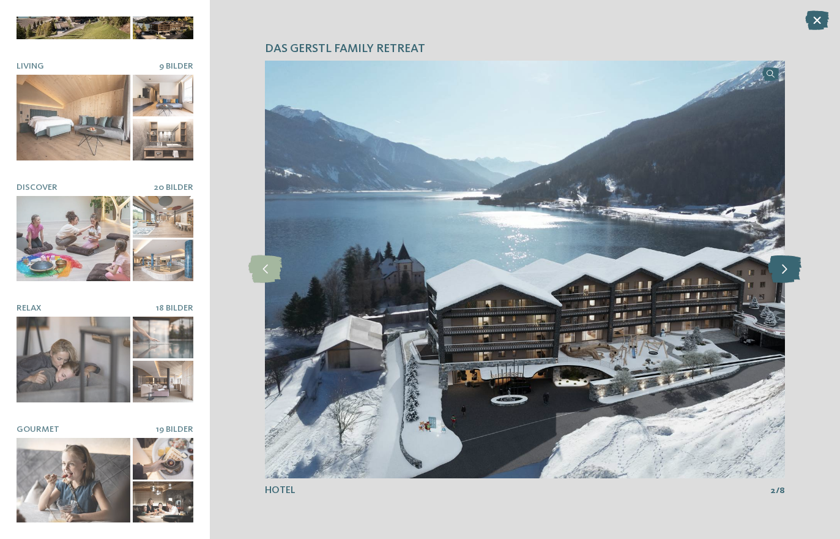
click at [783, 259] on icon at bounding box center [785, 269] width 34 height 28
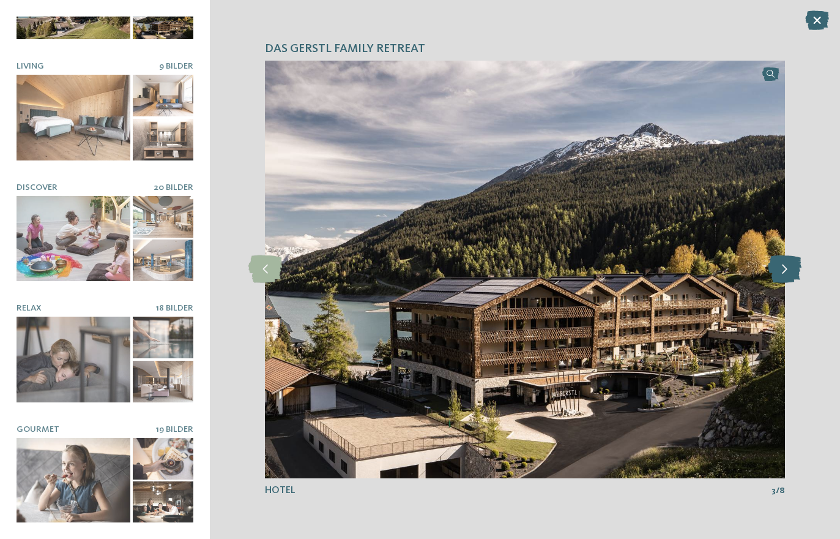
click at [790, 270] on icon at bounding box center [785, 269] width 34 height 28
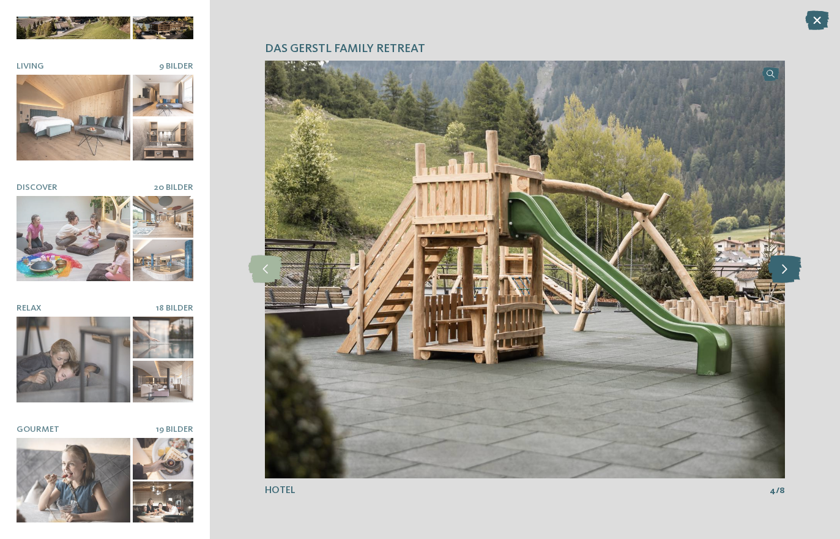
click at [788, 272] on icon at bounding box center [785, 269] width 34 height 28
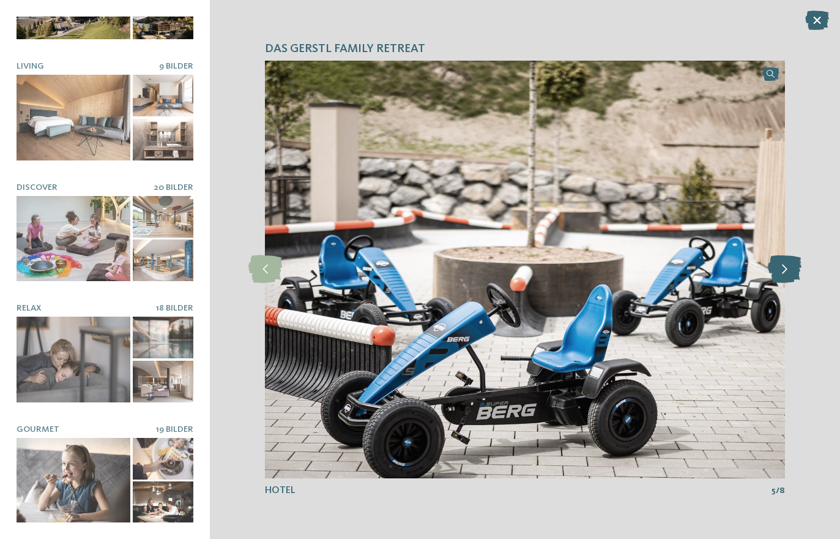
click at [790, 275] on icon at bounding box center [785, 269] width 34 height 28
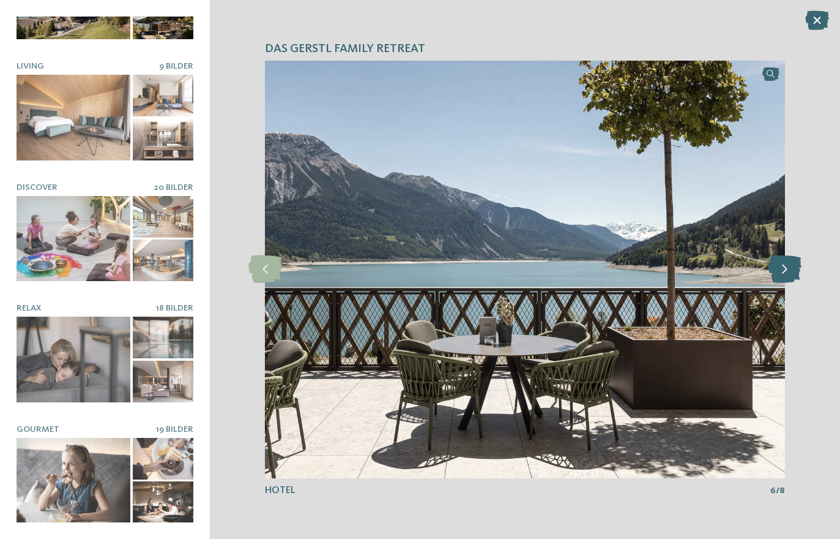
click at [779, 268] on icon at bounding box center [785, 269] width 34 height 28
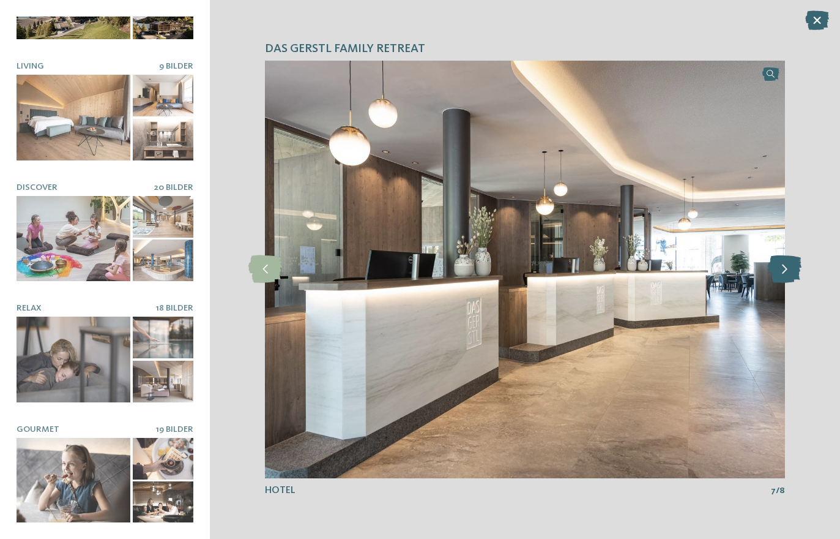
click at [783, 271] on icon at bounding box center [785, 269] width 34 height 28
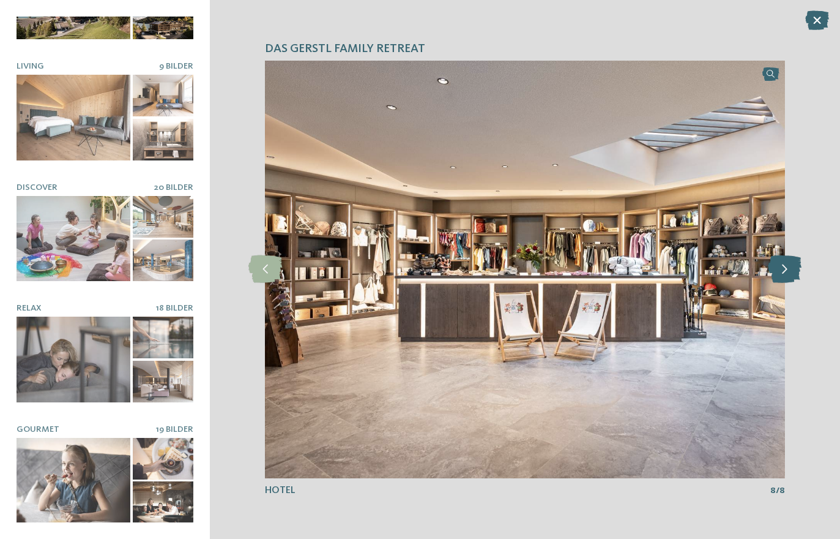
click at [782, 270] on icon at bounding box center [785, 269] width 34 height 28
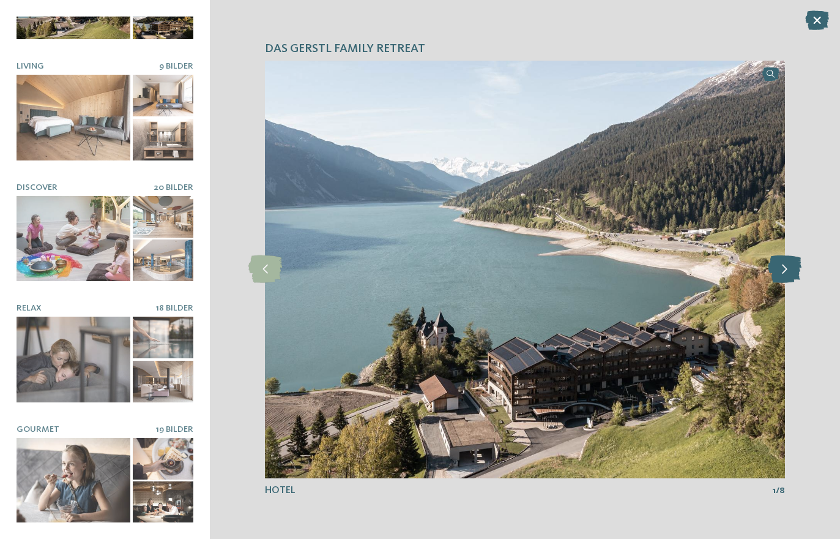
click at [779, 265] on icon at bounding box center [785, 269] width 34 height 28
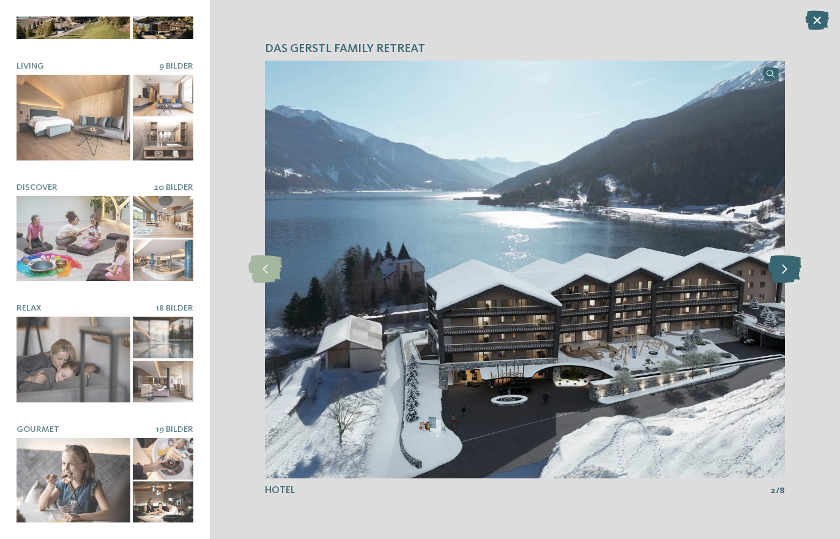
click at [783, 271] on icon at bounding box center [785, 269] width 34 height 28
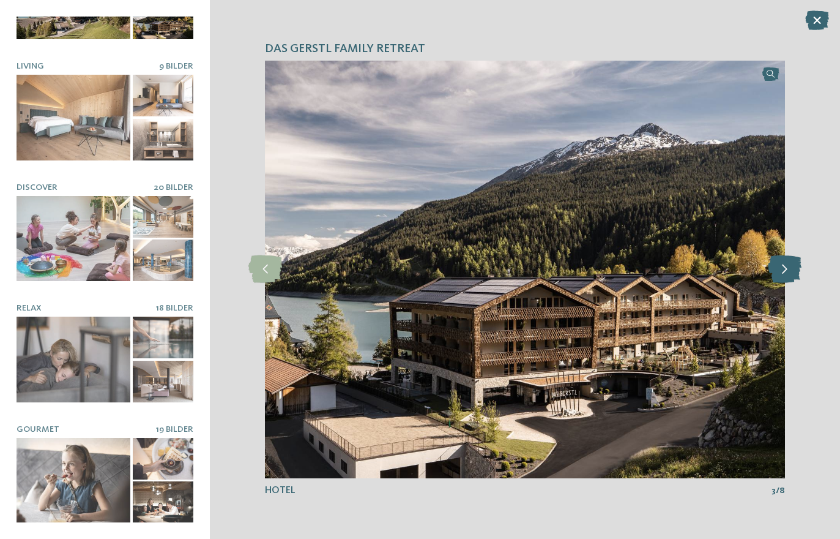
click at [785, 263] on icon at bounding box center [785, 269] width 34 height 28
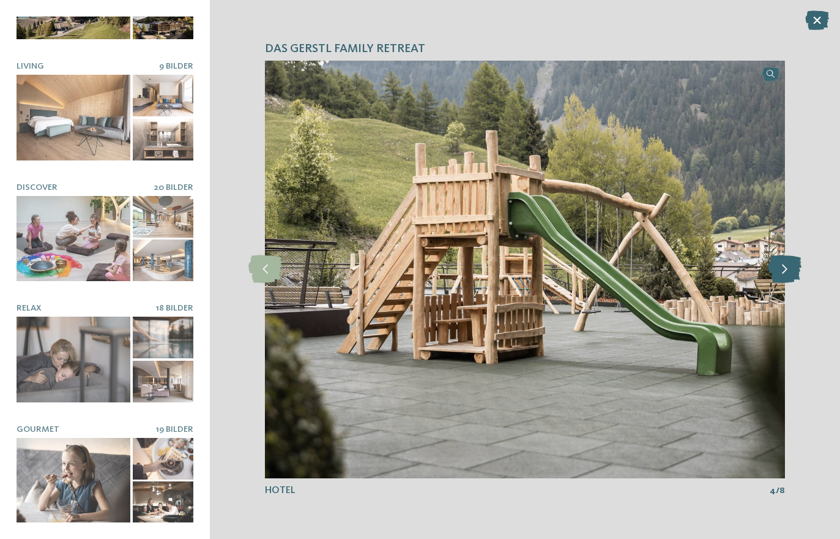
click at [787, 275] on icon at bounding box center [785, 269] width 34 height 28
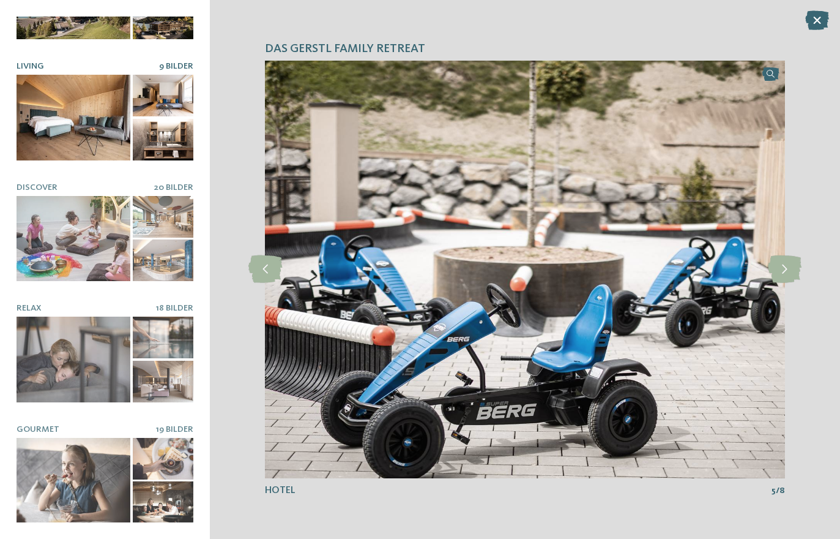
click at [51, 140] on div at bounding box center [74, 118] width 114 height 86
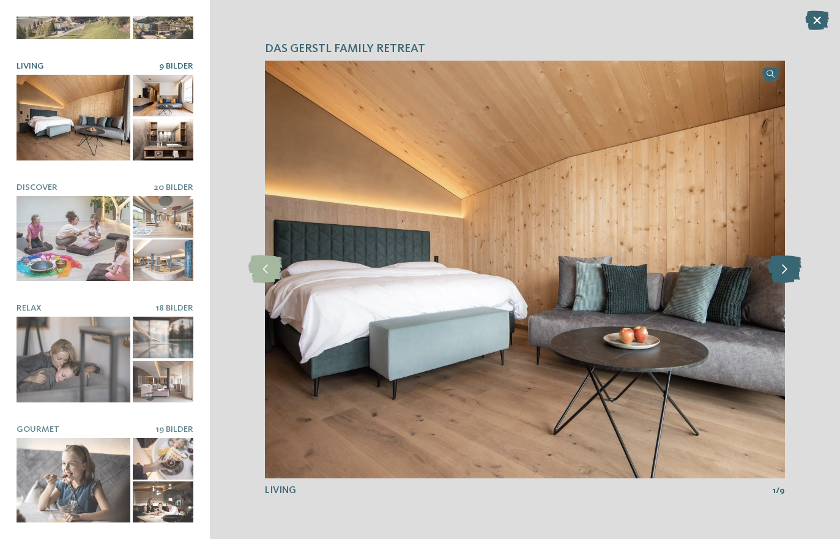
click at [771, 271] on icon at bounding box center [785, 269] width 34 height 28
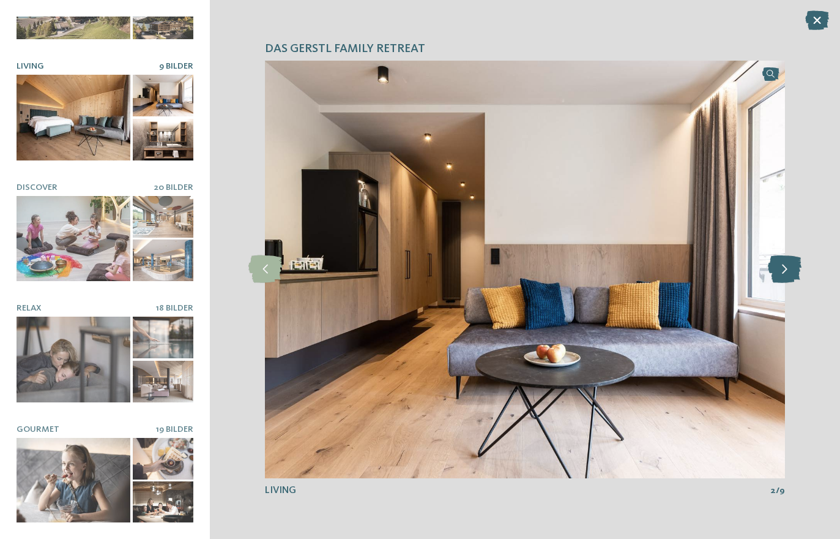
click at [779, 257] on icon at bounding box center [785, 269] width 34 height 28
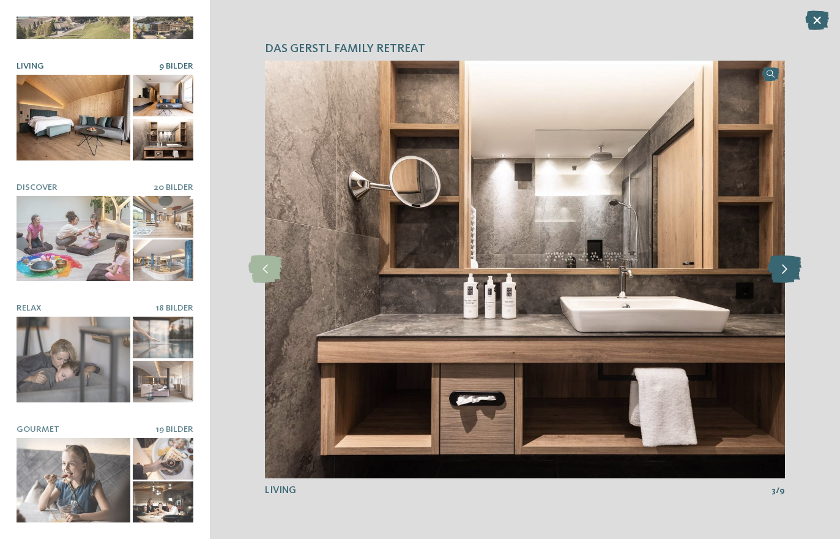
click at [785, 265] on icon at bounding box center [785, 269] width 34 height 28
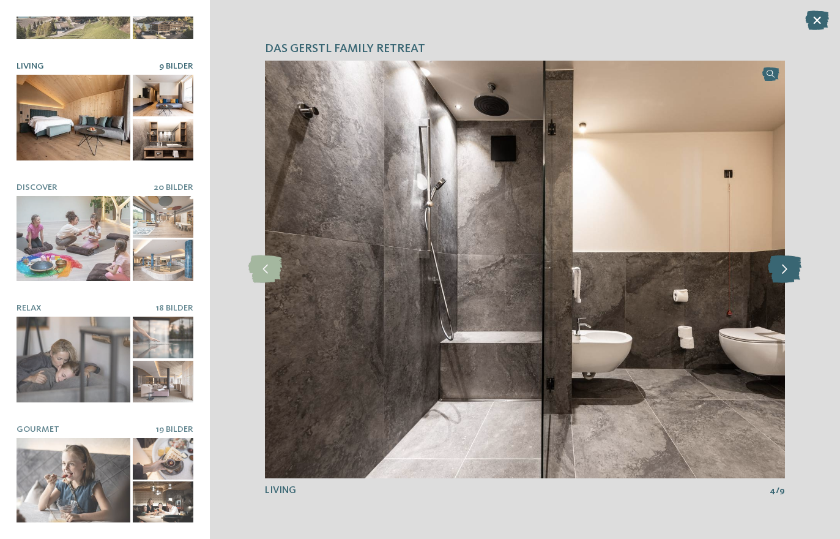
click at [782, 269] on icon at bounding box center [785, 269] width 34 height 28
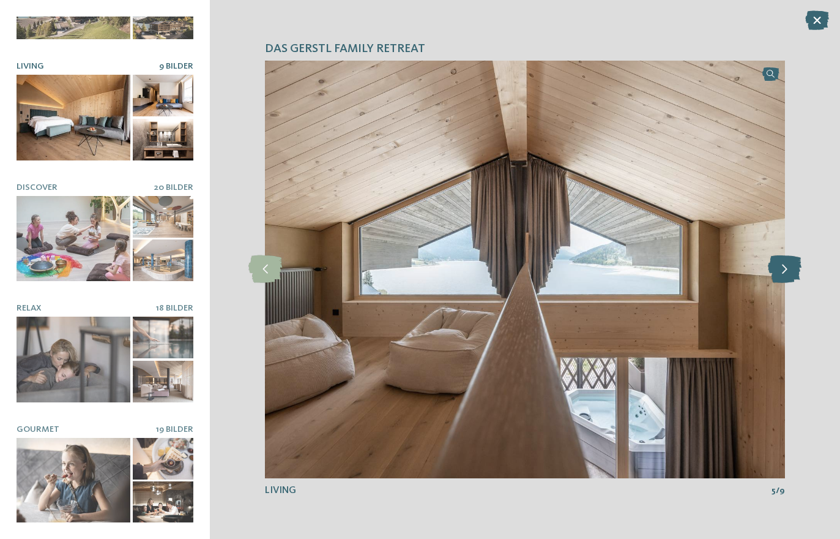
click at [790, 267] on icon at bounding box center [785, 269] width 34 height 28
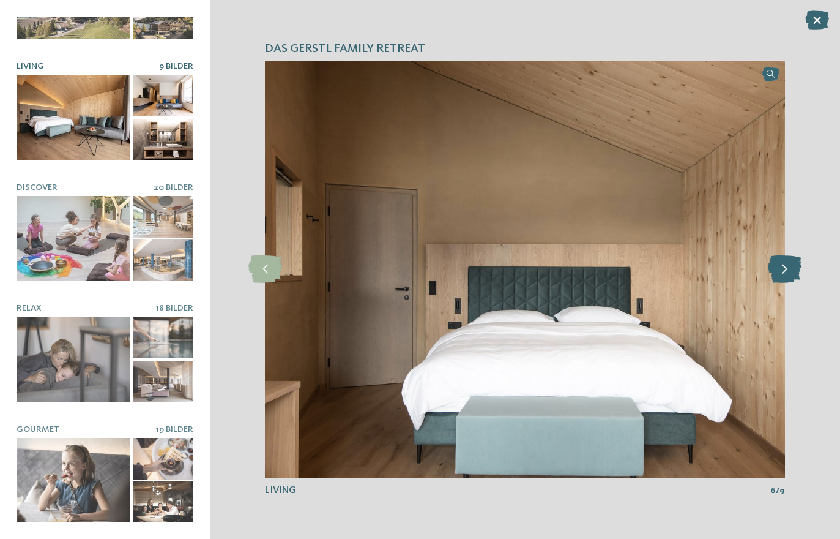
click at [796, 267] on icon at bounding box center [785, 269] width 34 height 28
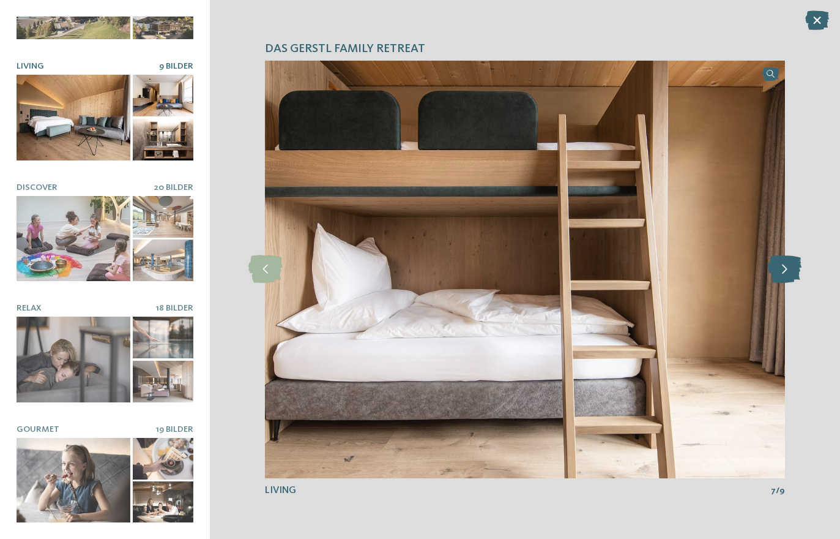
click at [794, 275] on icon at bounding box center [785, 269] width 34 height 28
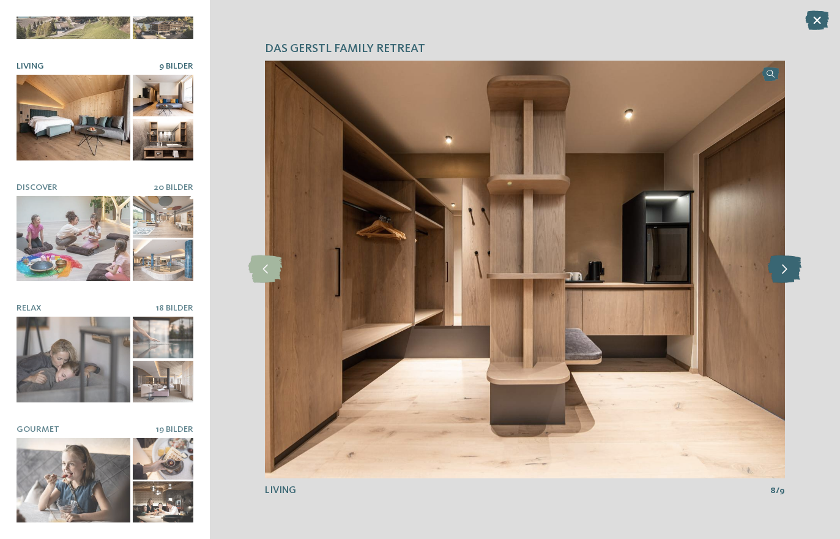
click at [793, 265] on icon at bounding box center [785, 269] width 34 height 28
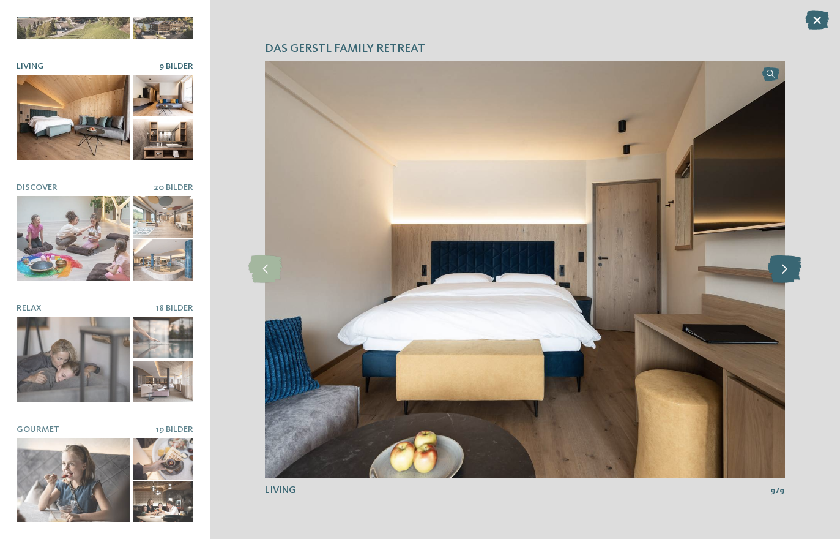
click at [793, 262] on icon at bounding box center [785, 269] width 34 height 28
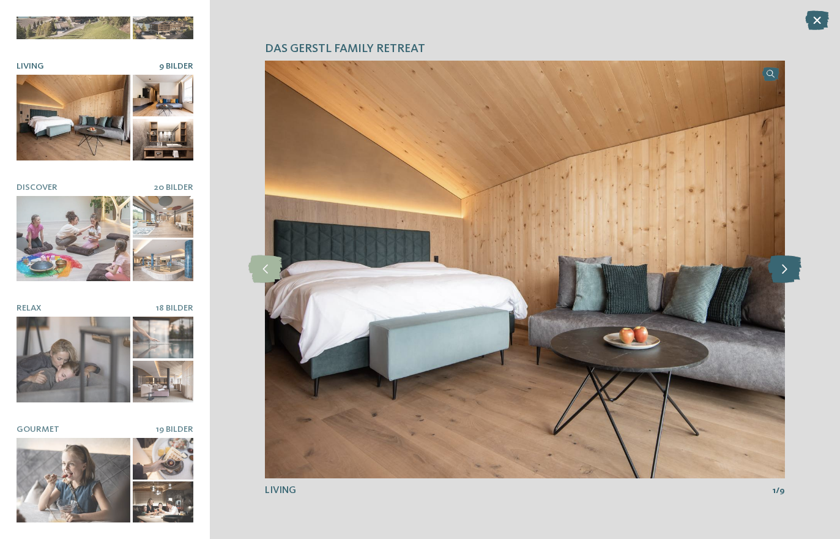
click at [790, 270] on icon at bounding box center [785, 269] width 34 height 28
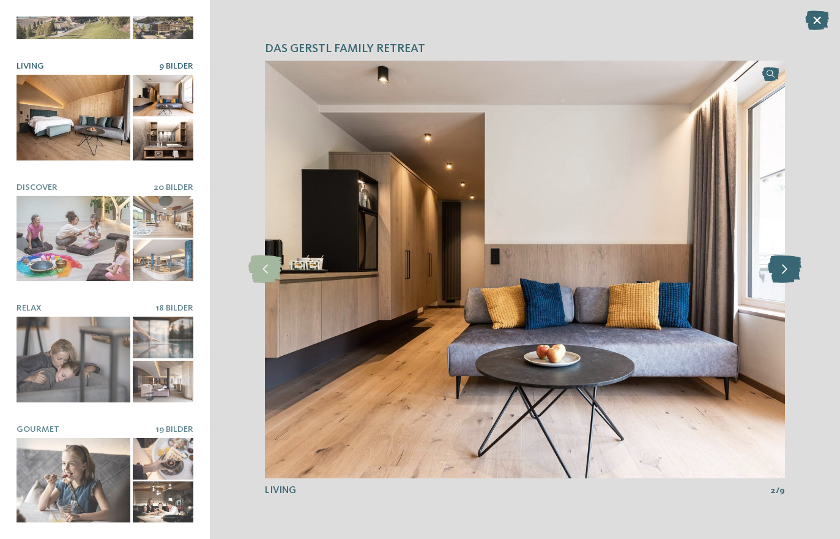
click at [793, 262] on icon at bounding box center [785, 269] width 34 height 28
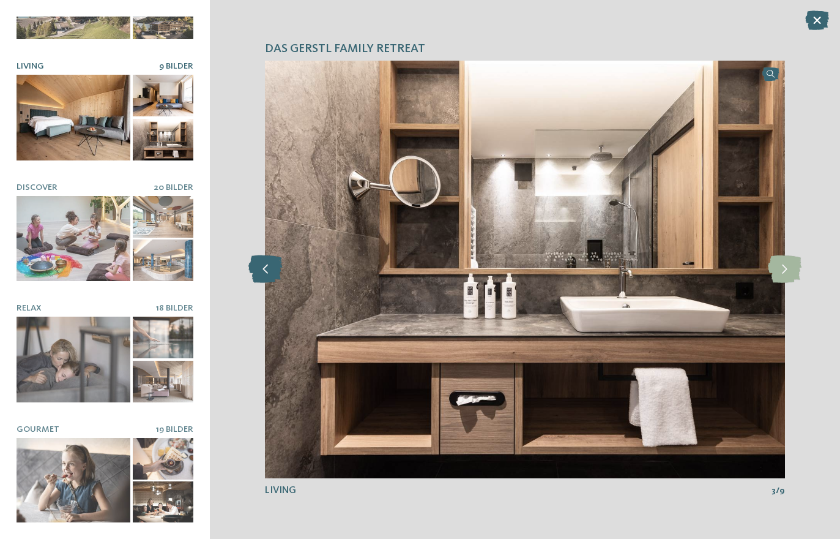
click at [253, 263] on icon at bounding box center [266, 269] width 34 height 28
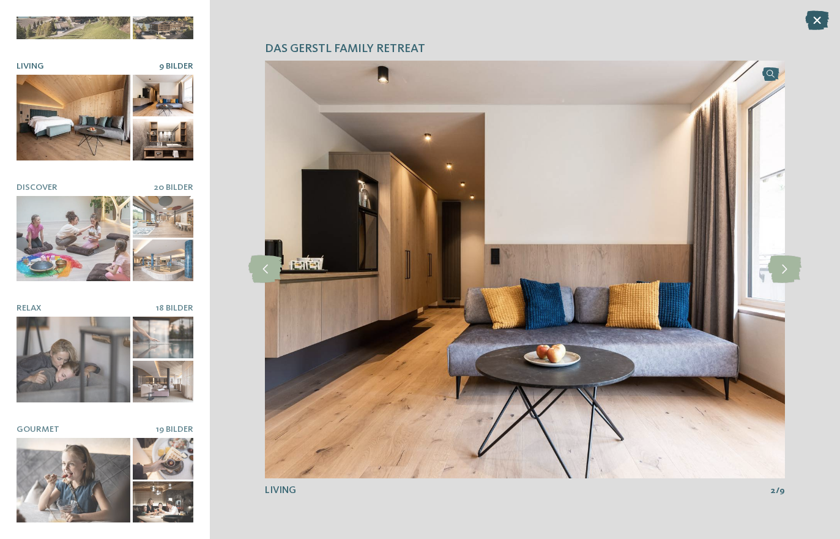
click at [809, 29] on icon at bounding box center [817, 20] width 24 height 20
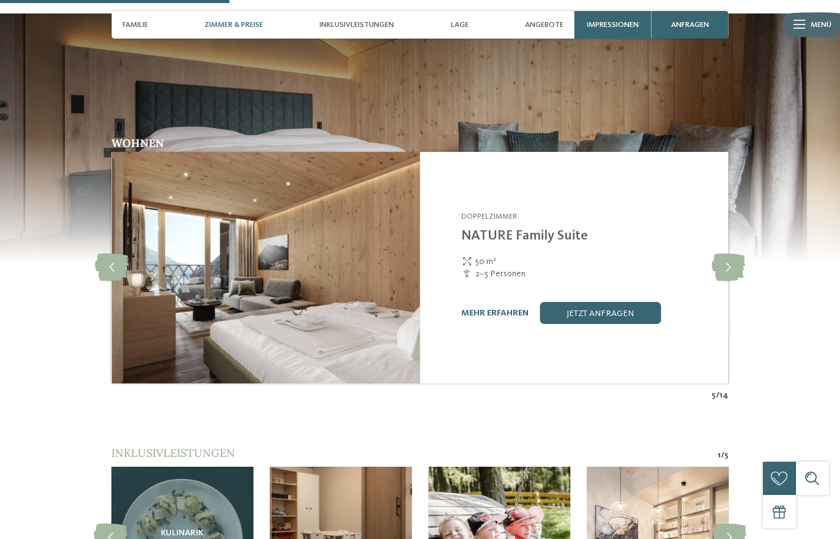
scroll to position [1167, 0]
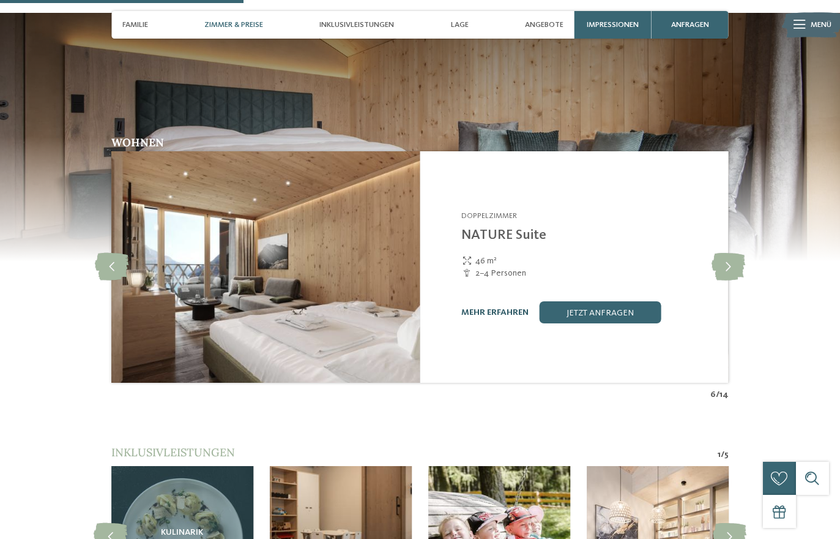
click at [480, 308] on link "mehr erfahren" at bounding box center [495, 312] width 67 height 9
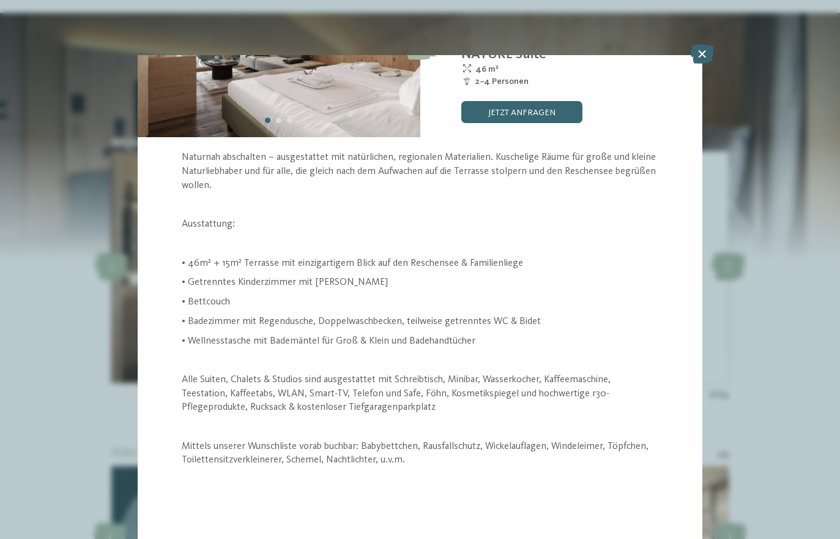
scroll to position [185, 0]
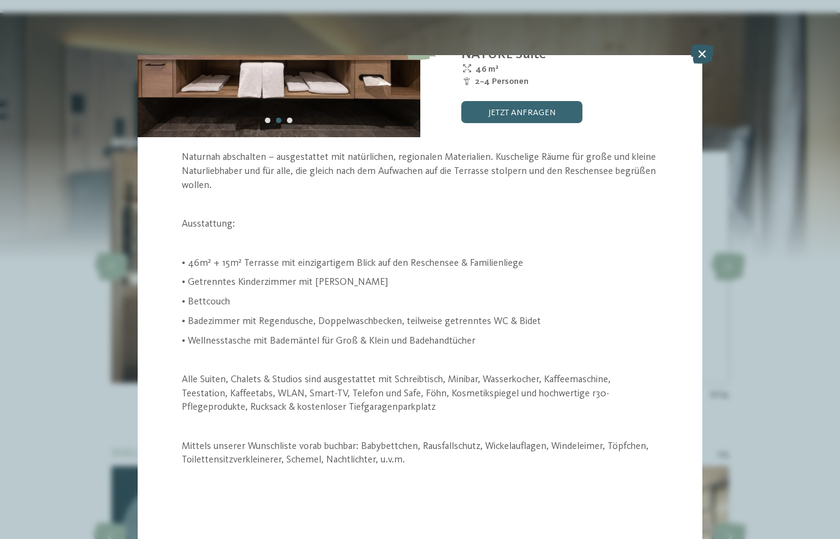
click at [704, 62] on icon at bounding box center [702, 54] width 24 height 20
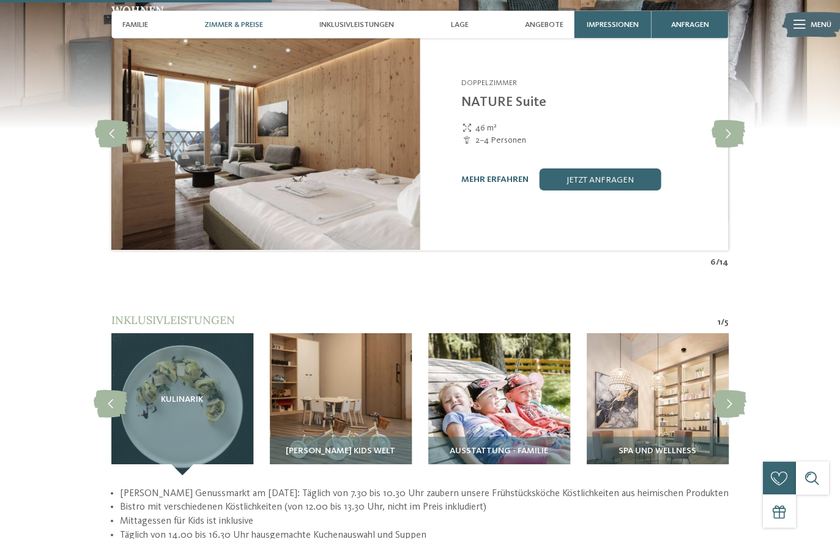
scroll to position [1306, 0]
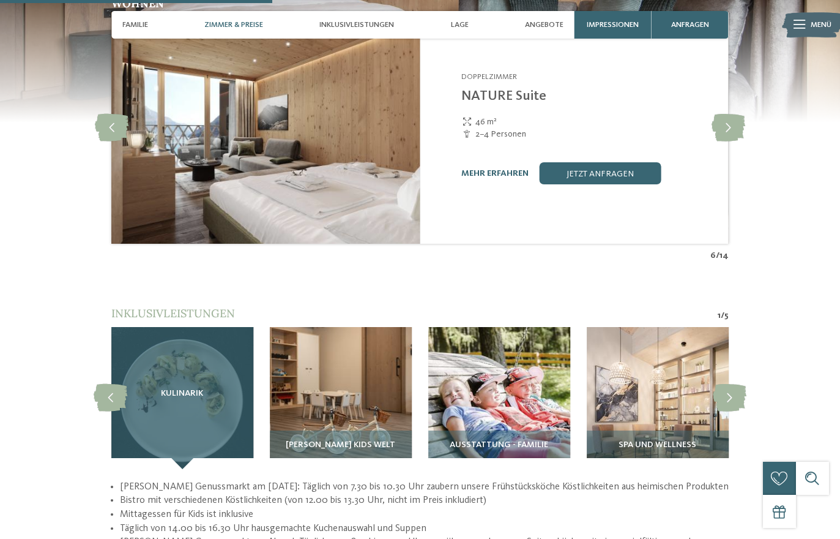
click at [169, 392] on div "Kulinarik" at bounding box center [182, 398] width 142 height 142
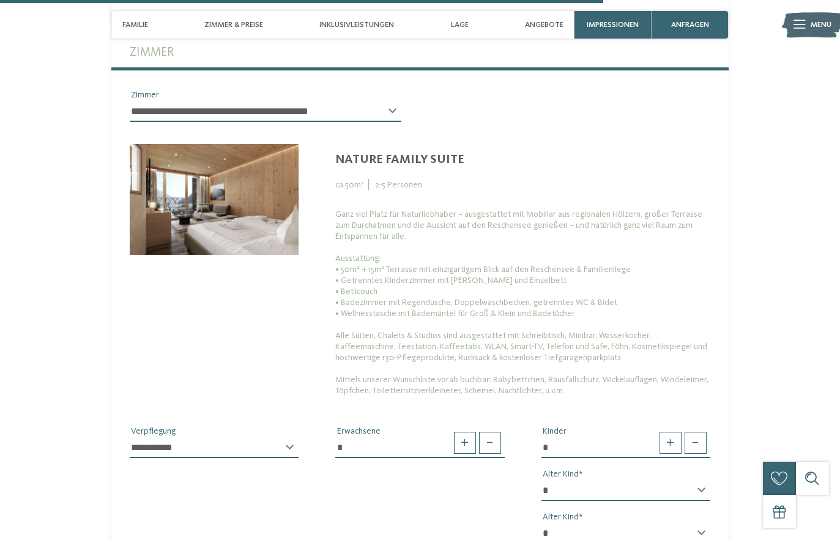
scroll to position [2893, 0]
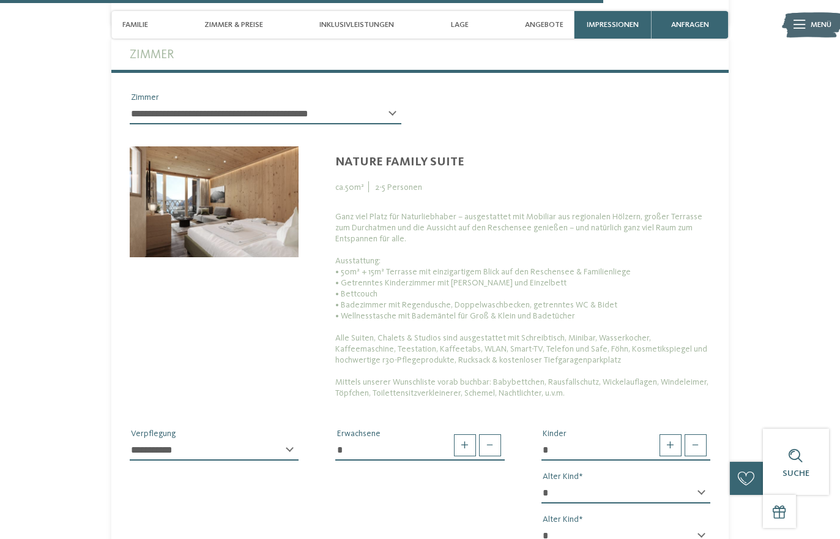
click at [155, 103] on select "**********" at bounding box center [266, 113] width 272 height 21
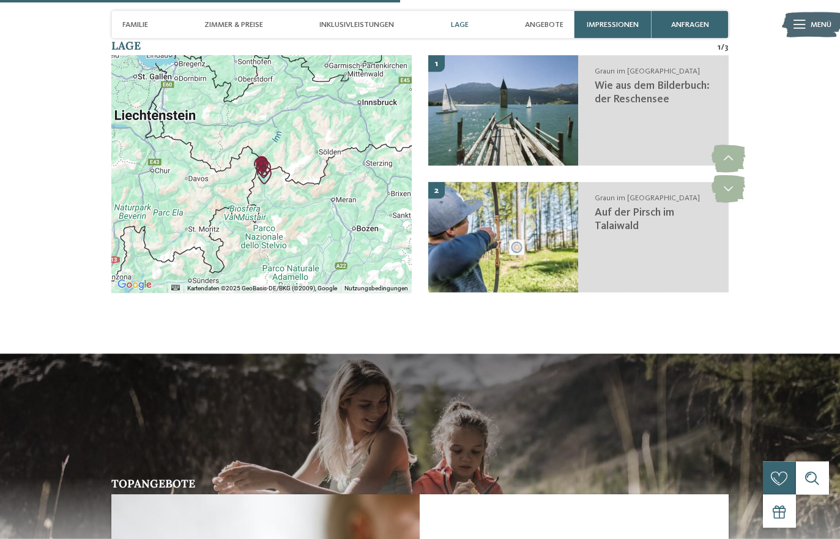
scroll to position [1909, 0]
